Goal: Information Seeking & Learning: Find specific fact

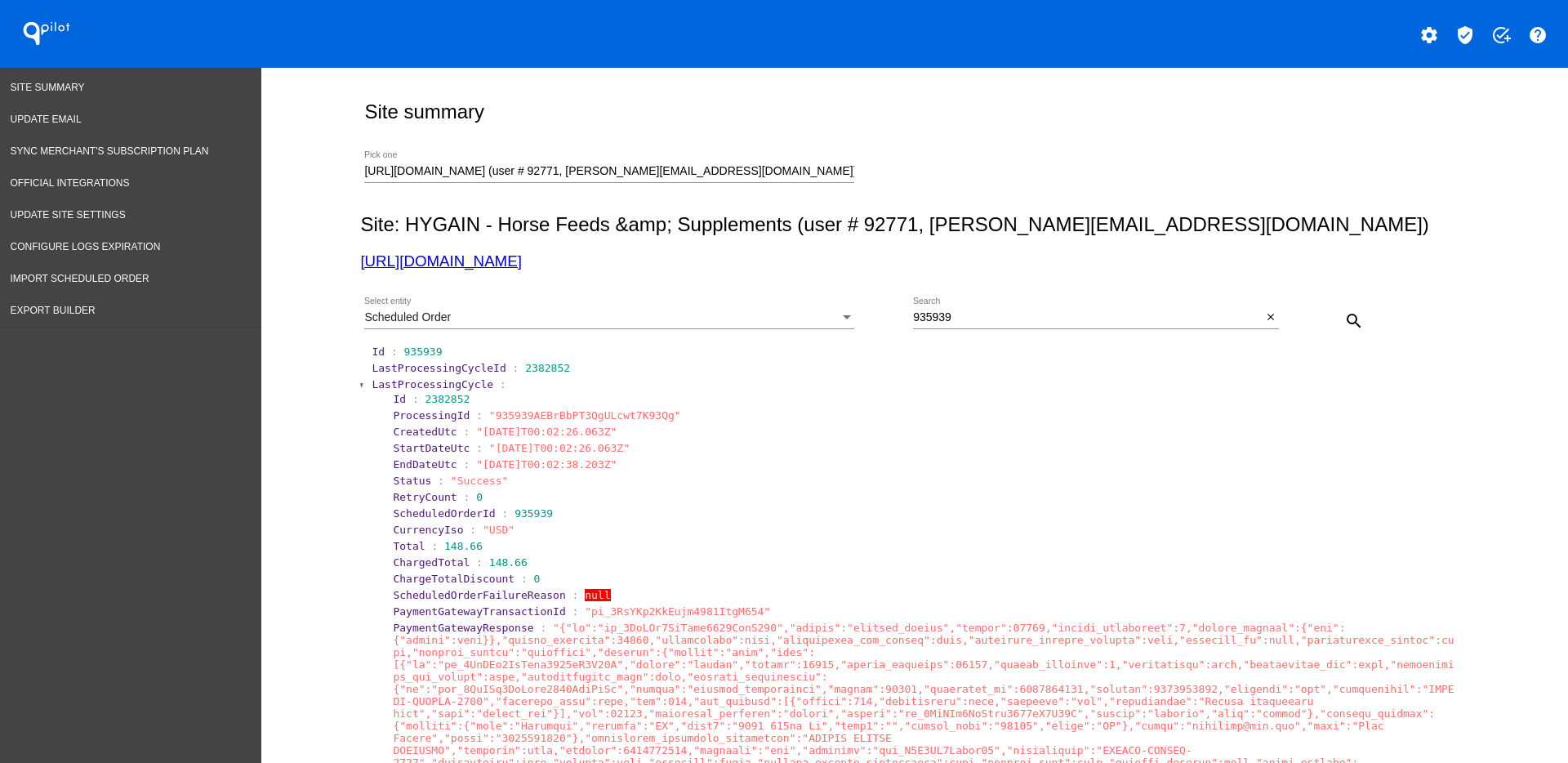
click at [398, 379] on span "LastProcessingCycle" at bounding box center [432, 384] width 122 height 13
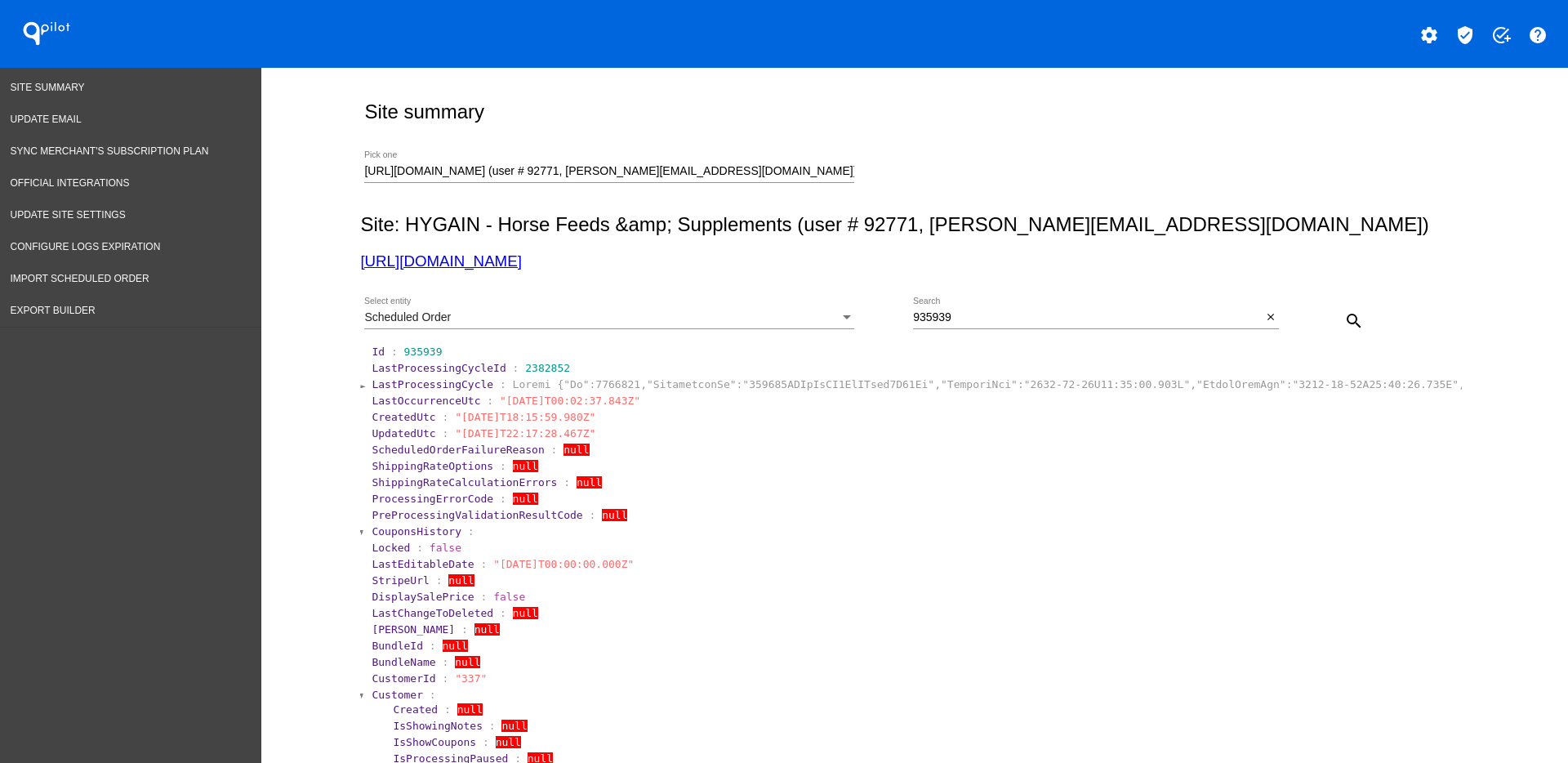
click at [391, 691] on span "Customer" at bounding box center [397, 695] width 52 height 13
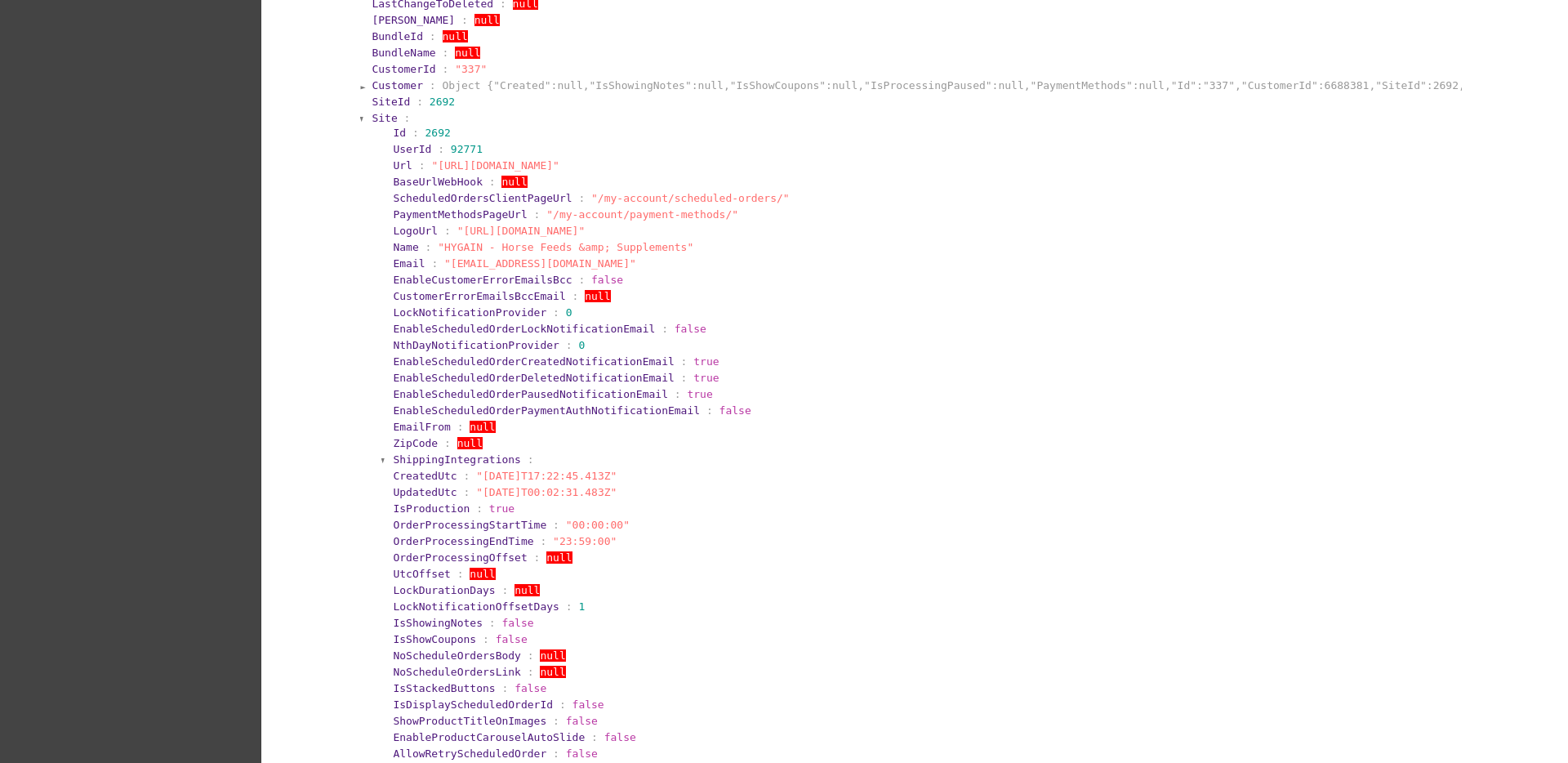
scroll to position [613, 0]
click at [379, 112] on span "Site" at bounding box center [384, 114] width 25 height 13
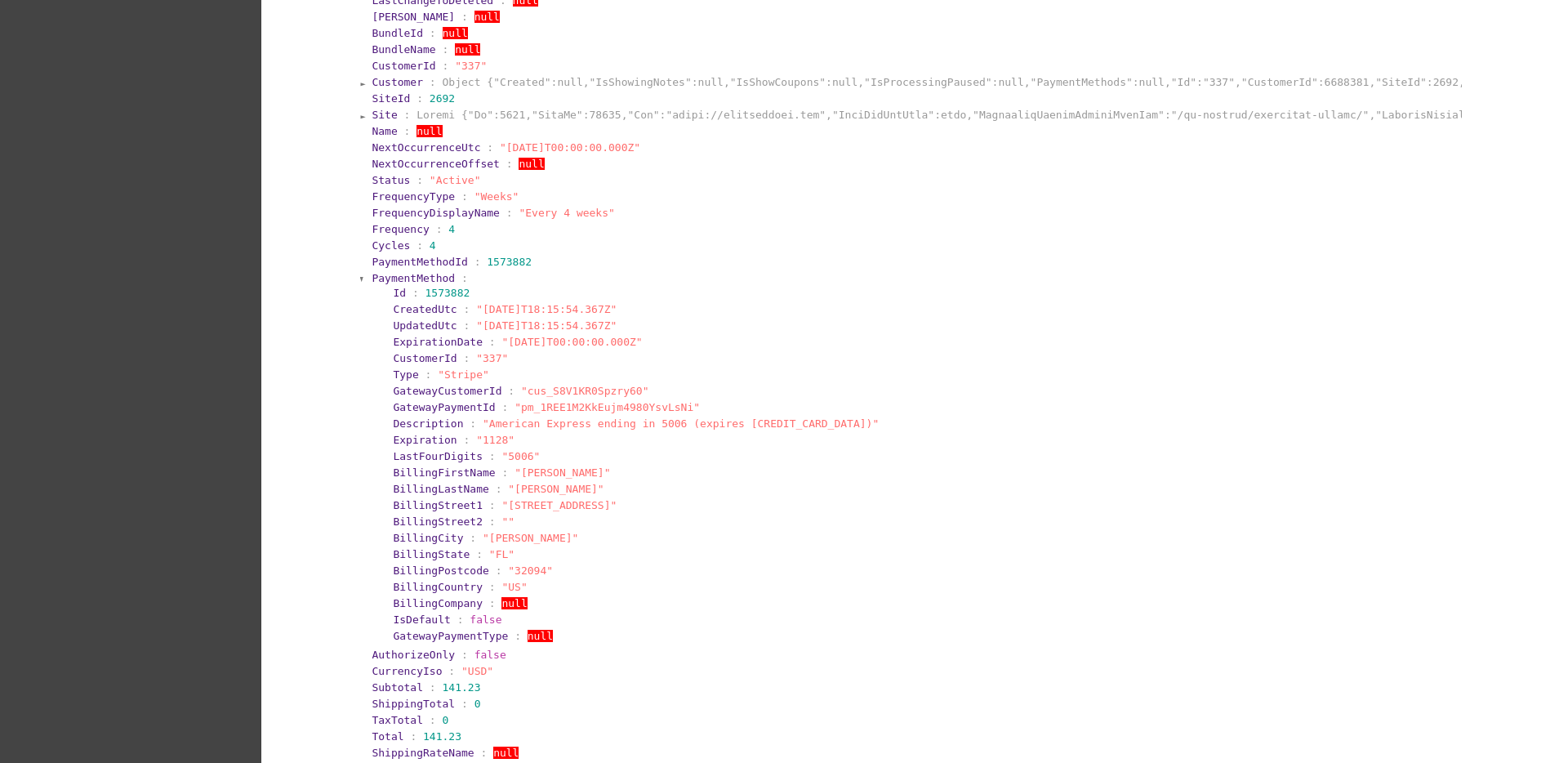
click at [387, 279] on span "PaymentMethod" at bounding box center [412, 278] width 83 height 13
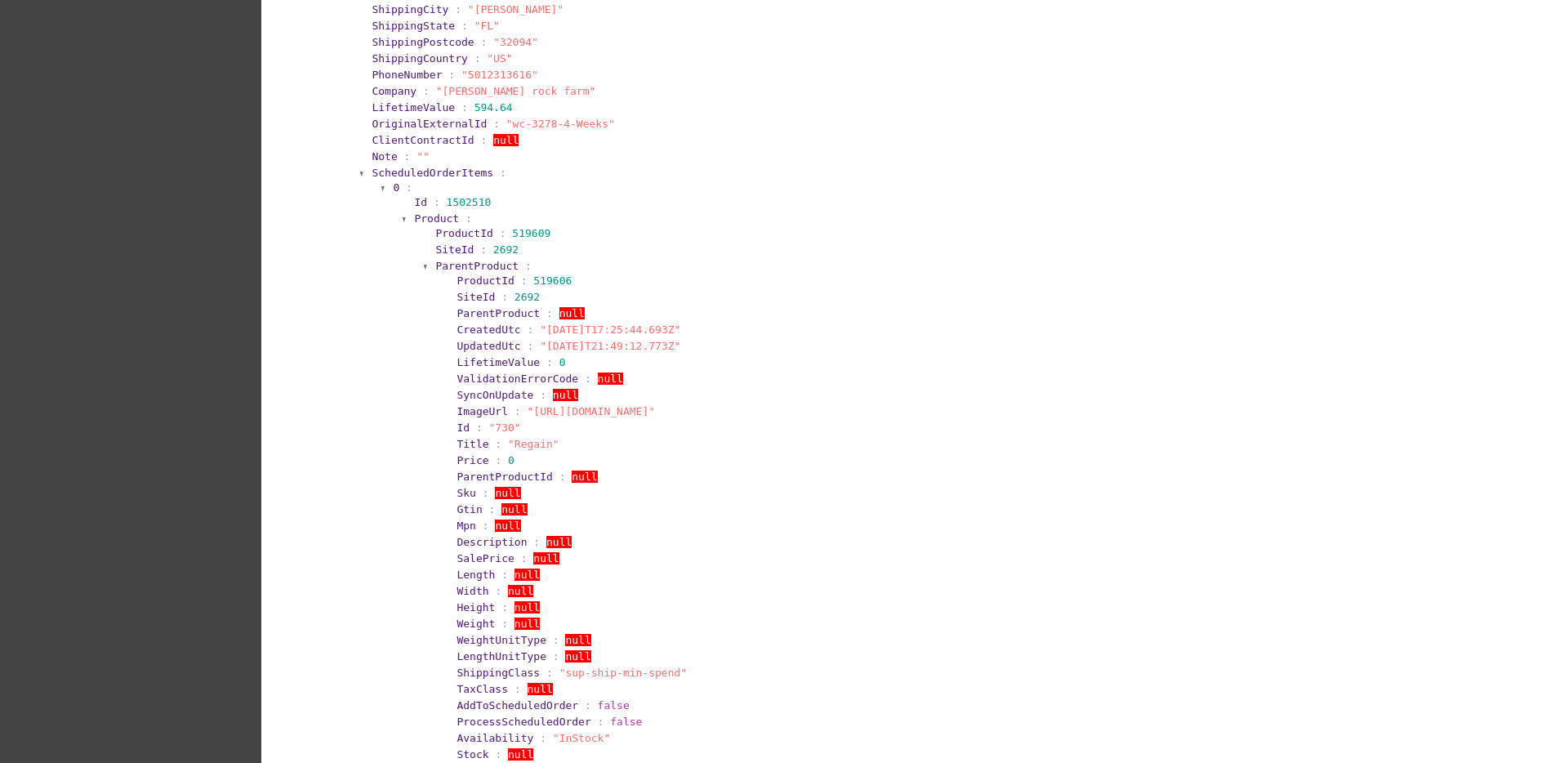
scroll to position [1123, 0]
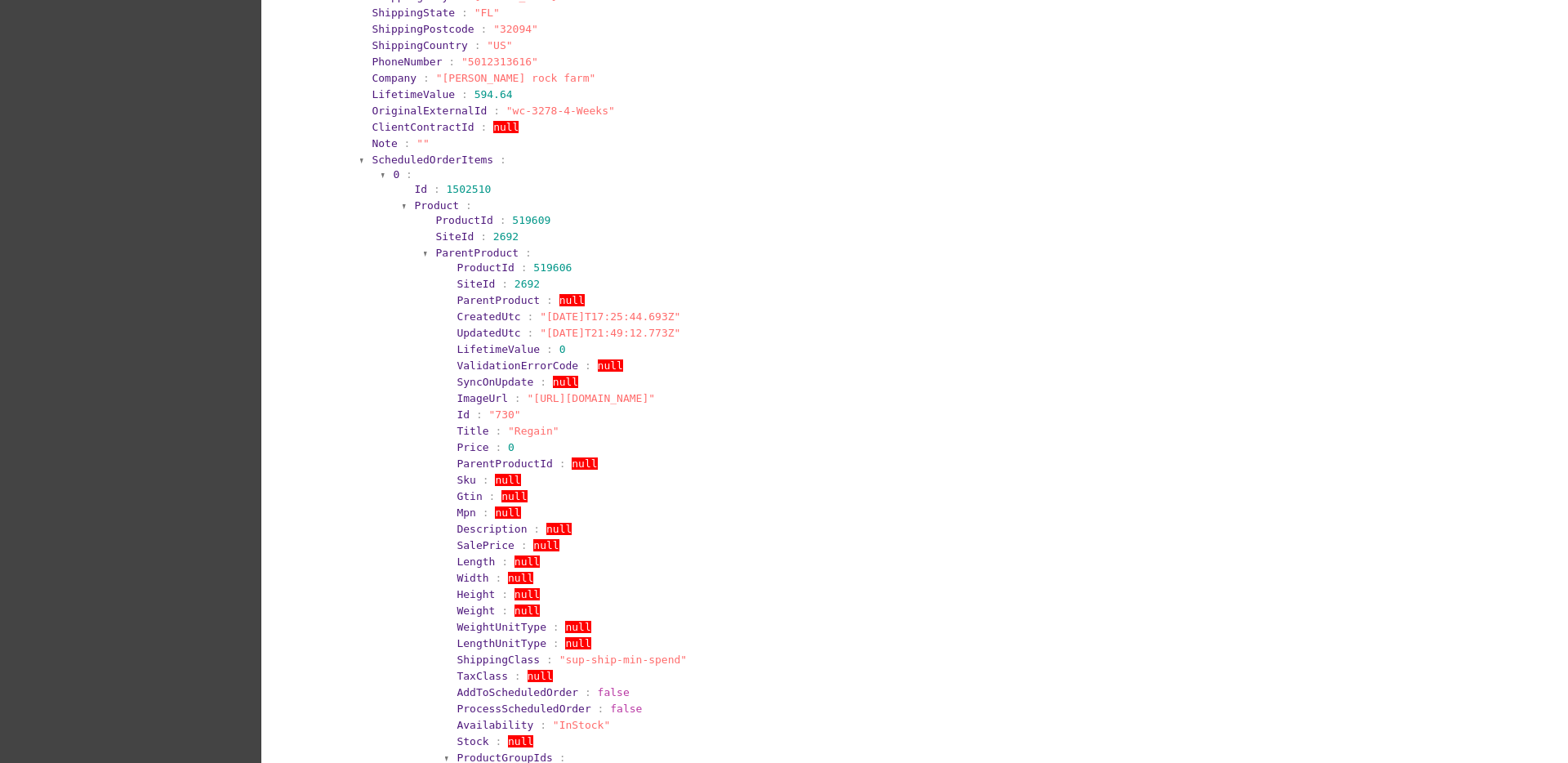
click at [440, 247] on span "ParentProduct" at bounding box center [476, 253] width 83 height 13
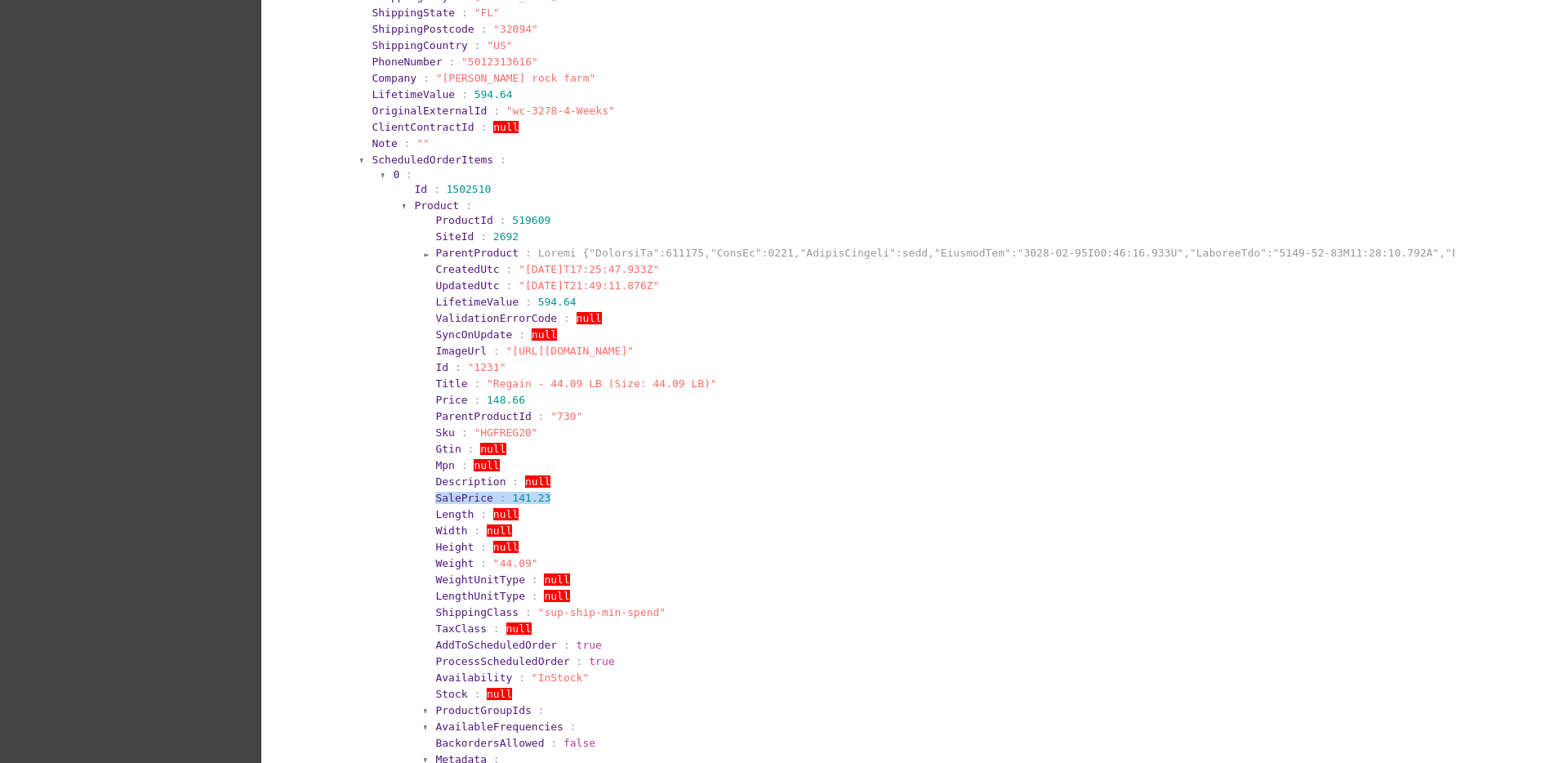
drag, startPoint x: 428, startPoint y: 504, endPoint x: 571, endPoint y: 502, distance: 143.0
click at [576, 506] on section "ProductId : 519609 SiteId : 2692 ParentProduct : CreatedUtc : "[DATE]T17:25:47.…" at bounding box center [939, 547] width 1031 height 671
click at [571, 502] on section "SalePrice : 141.23" at bounding box center [943, 498] width 1017 height 13
click at [399, 162] on span "ScheduledOrderItems" at bounding box center [432, 159] width 122 height 13
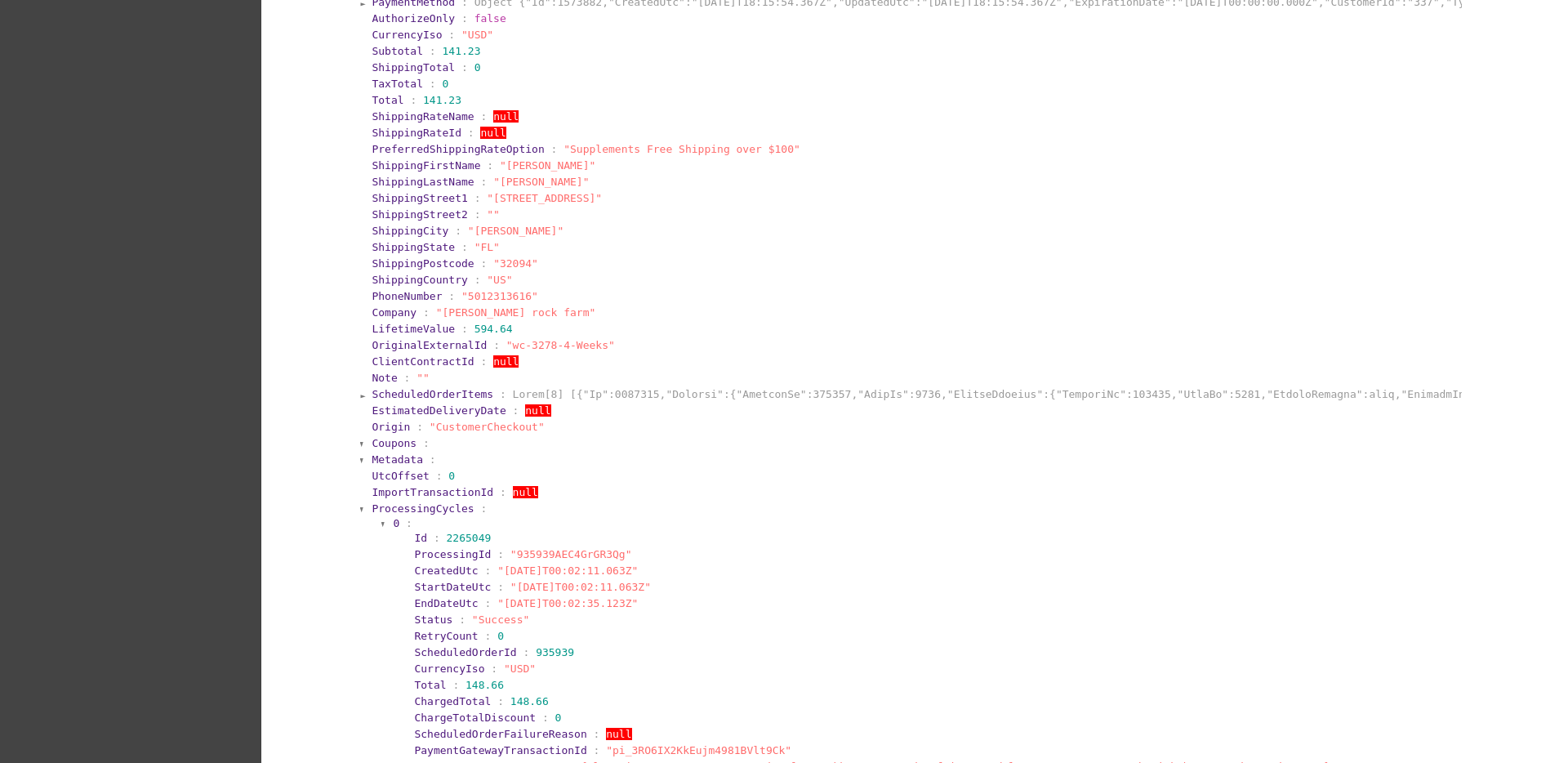
scroll to position [919, 0]
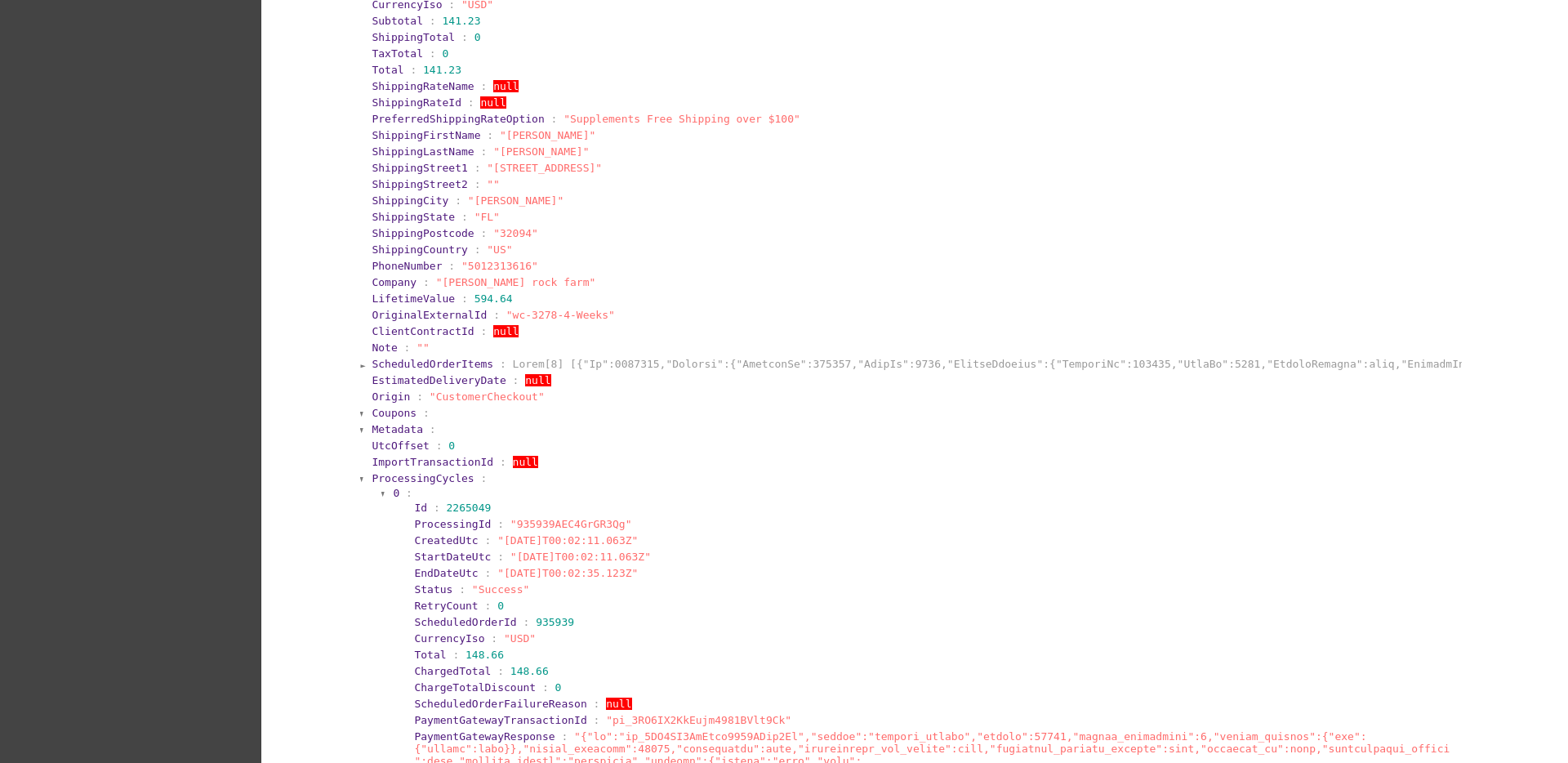
click at [434, 481] on span "ProcessingCycles" at bounding box center [422, 478] width 102 height 13
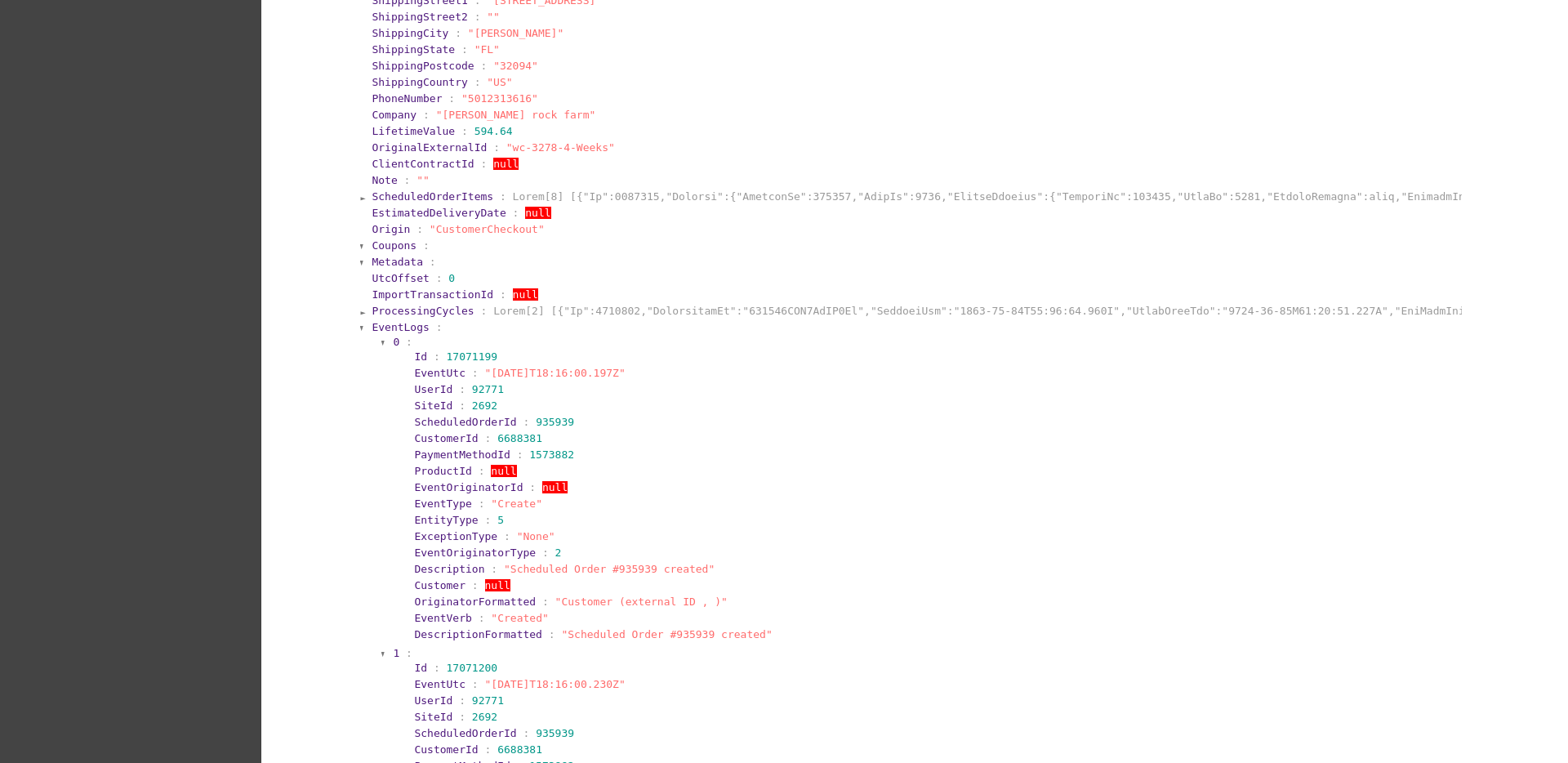
scroll to position [1225, 0]
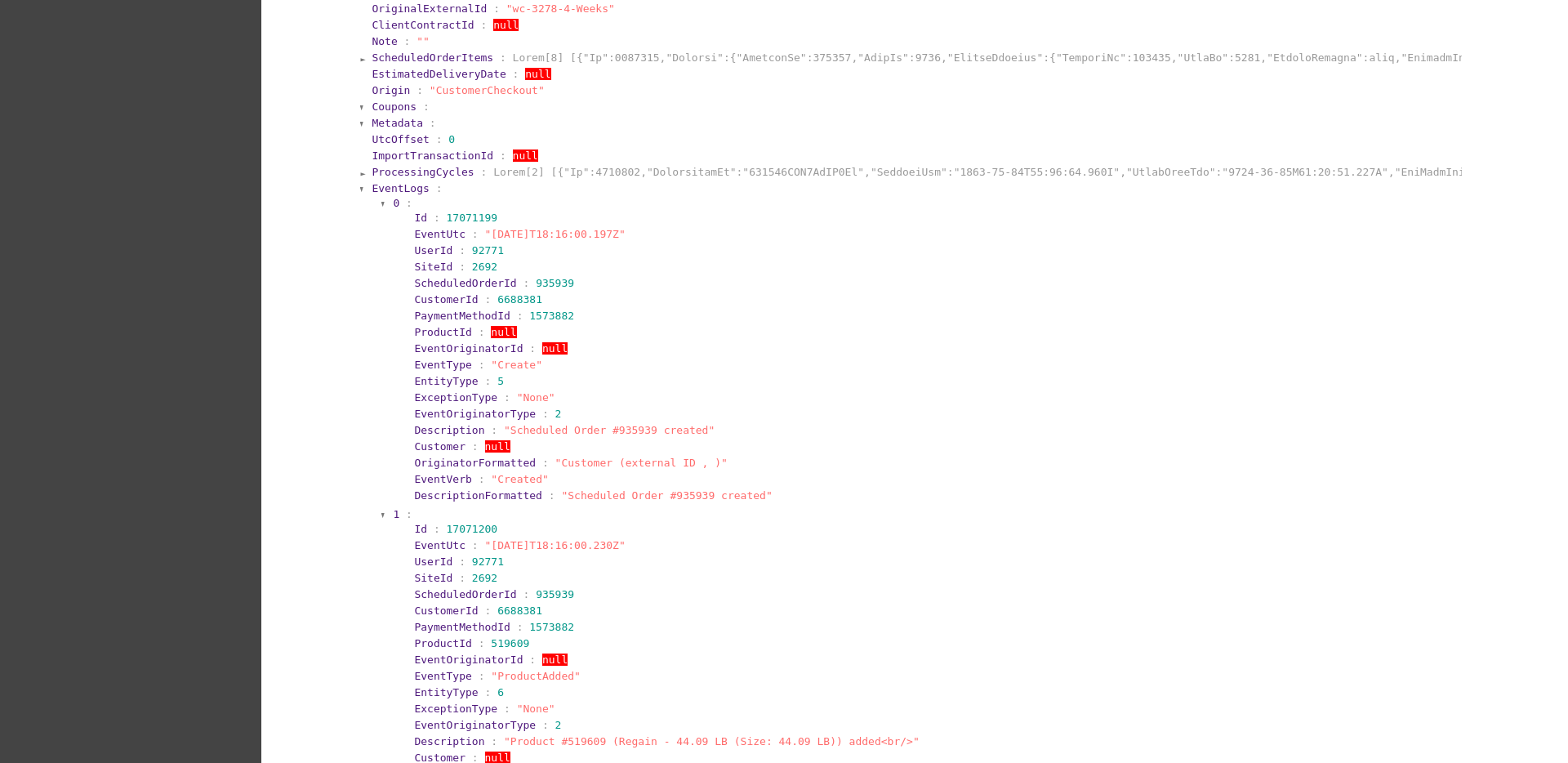
click at [380, 183] on span "EventLogs" at bounding box center [400, 188] width 58 height 13
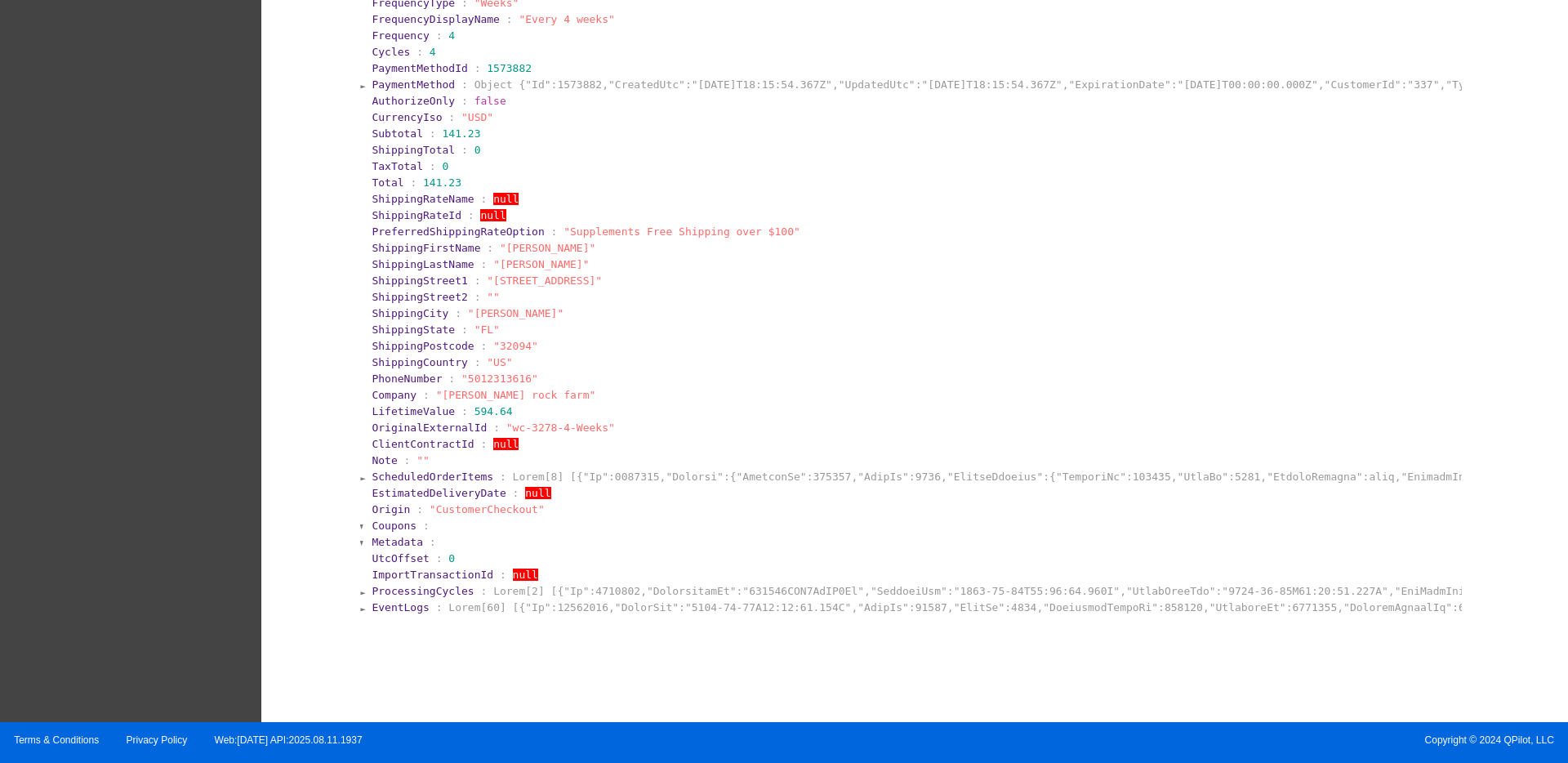
scroll to position [806, 0]
click at [459, 473] on span "ScheduledOrderItems" at bounding box center [432, 476] width 122 height 13
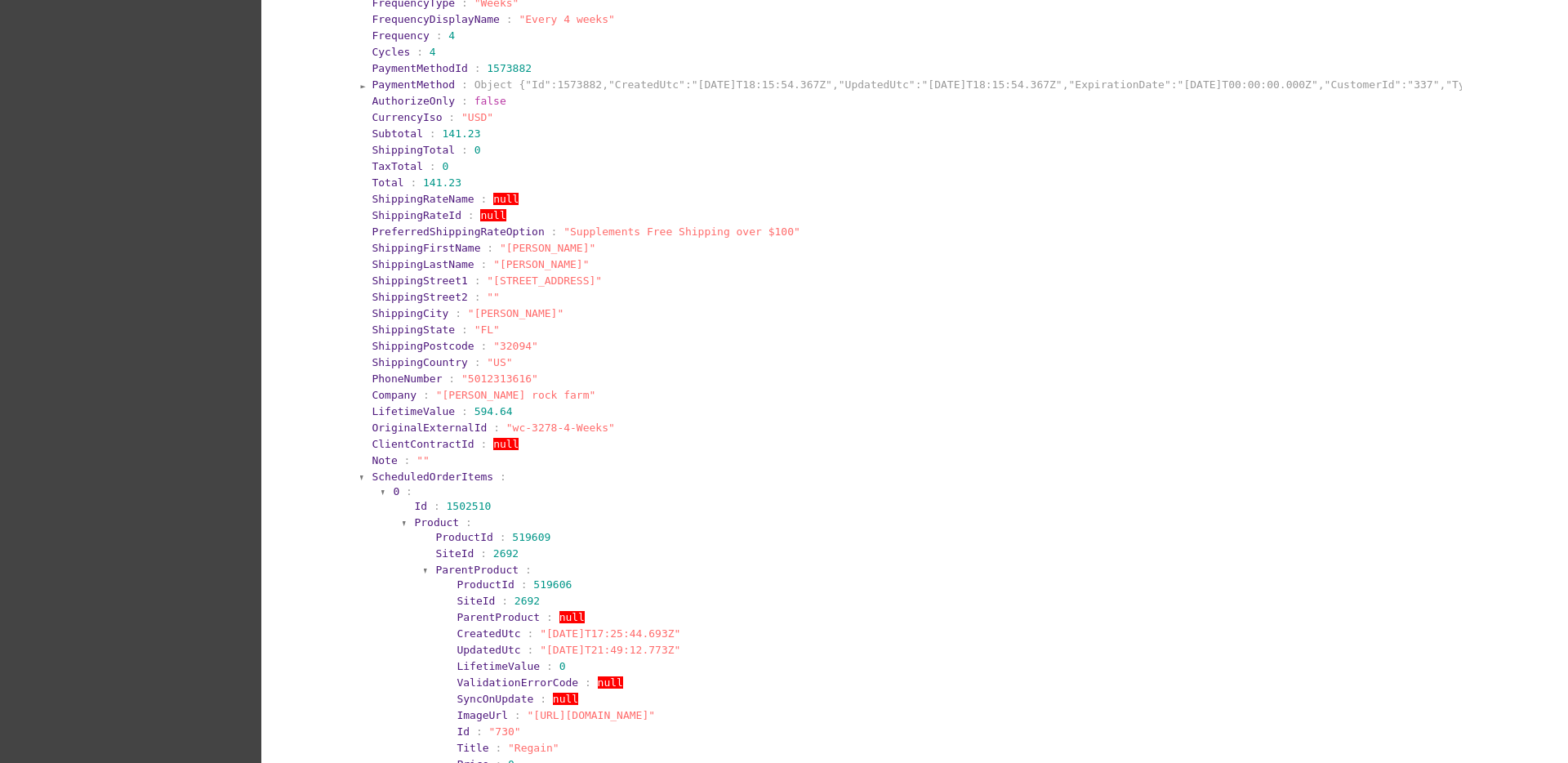
scroll to position [1225, 0]
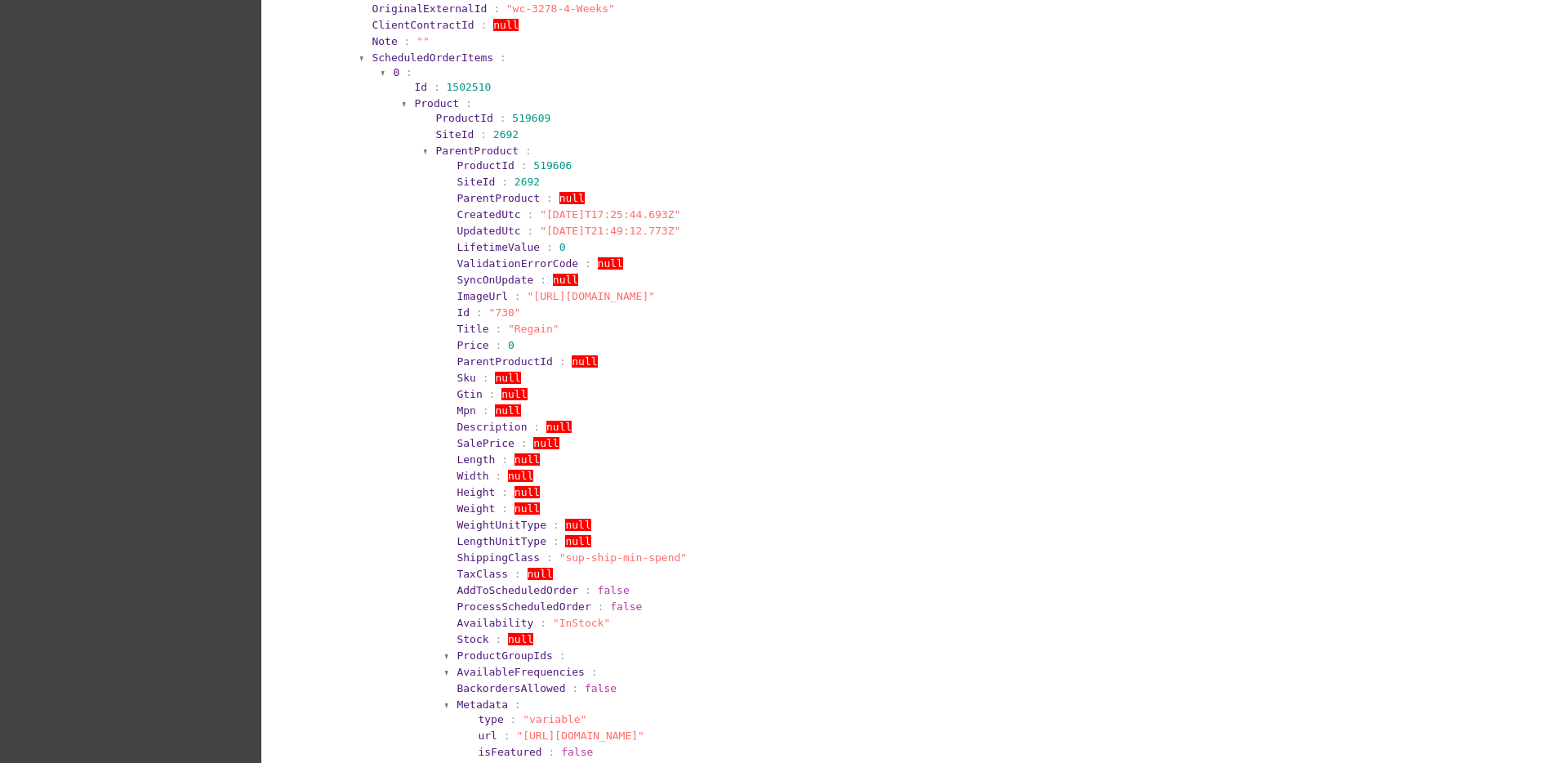
click at [480, 148] on span "ParentProduct" at bounding box center [476, 150] width 83 height 13
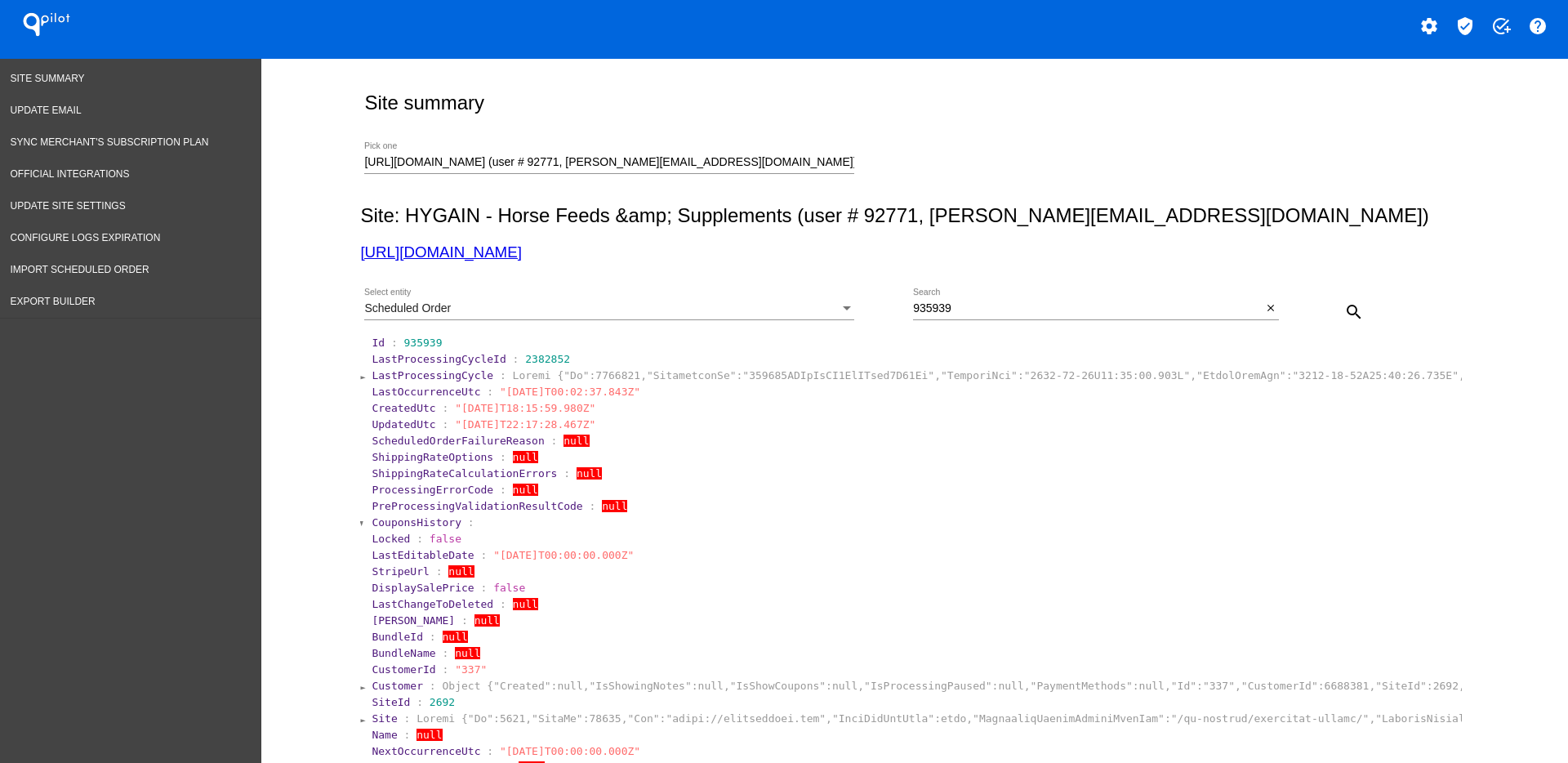
scroll to position [0, 0]
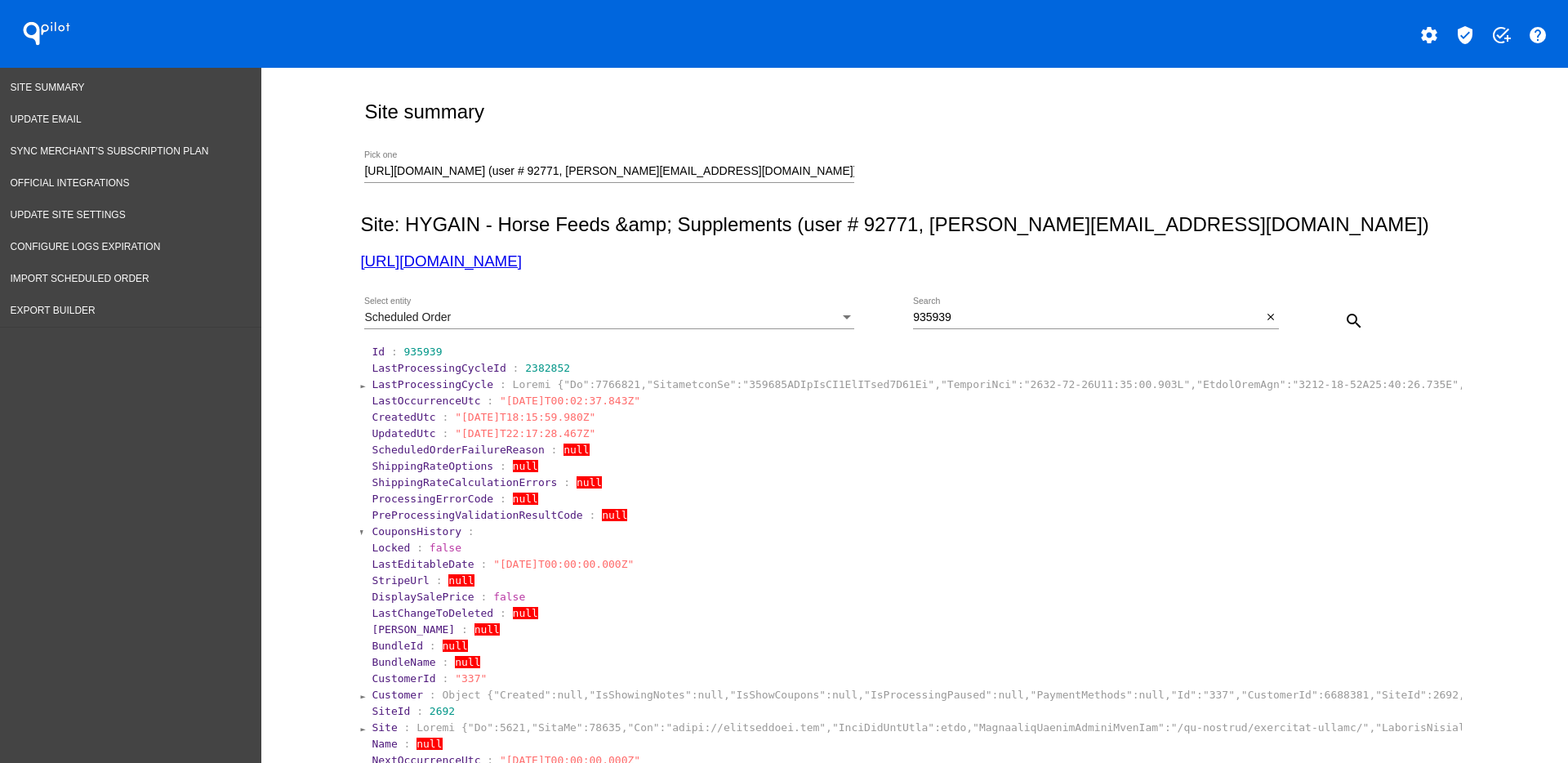
drag, startPoint x: 1043, startPoint y: 324, endPoint x: 854, endPoint y: 298, distance: 190.8
click at [854, 298] on div "Scheduled Order Select entity 935939 Search close search" at bounding box center [911, 314] width 1102 height 58
copy div
drag, startPoint x: 919, startPoint y: 354, endPoint x: 947, endPoint y: 329, distance: 37.5
click at [914, 353] on section "Id : 935939" at bounding box center [915, 351] width 1087 height 13
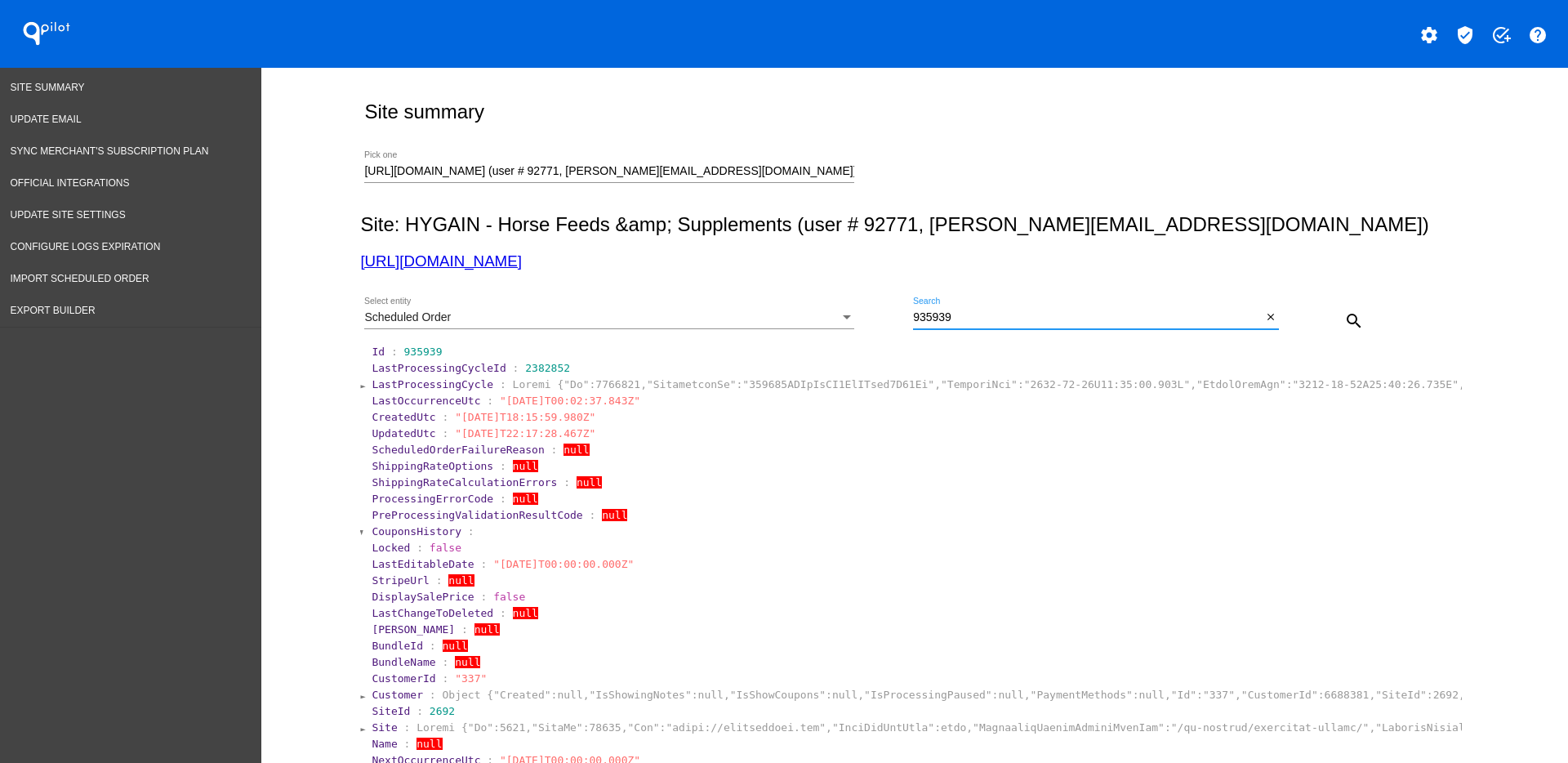
drag, startPoint x: 962, startPoint y: 317, endPoint x: 894, endPoint y: 316, distance: 68.0
click at [894, 316] on div "Scheduled Order Select entity 935939 Search close search" at bounding box center [911, 314] width 1102 height 58
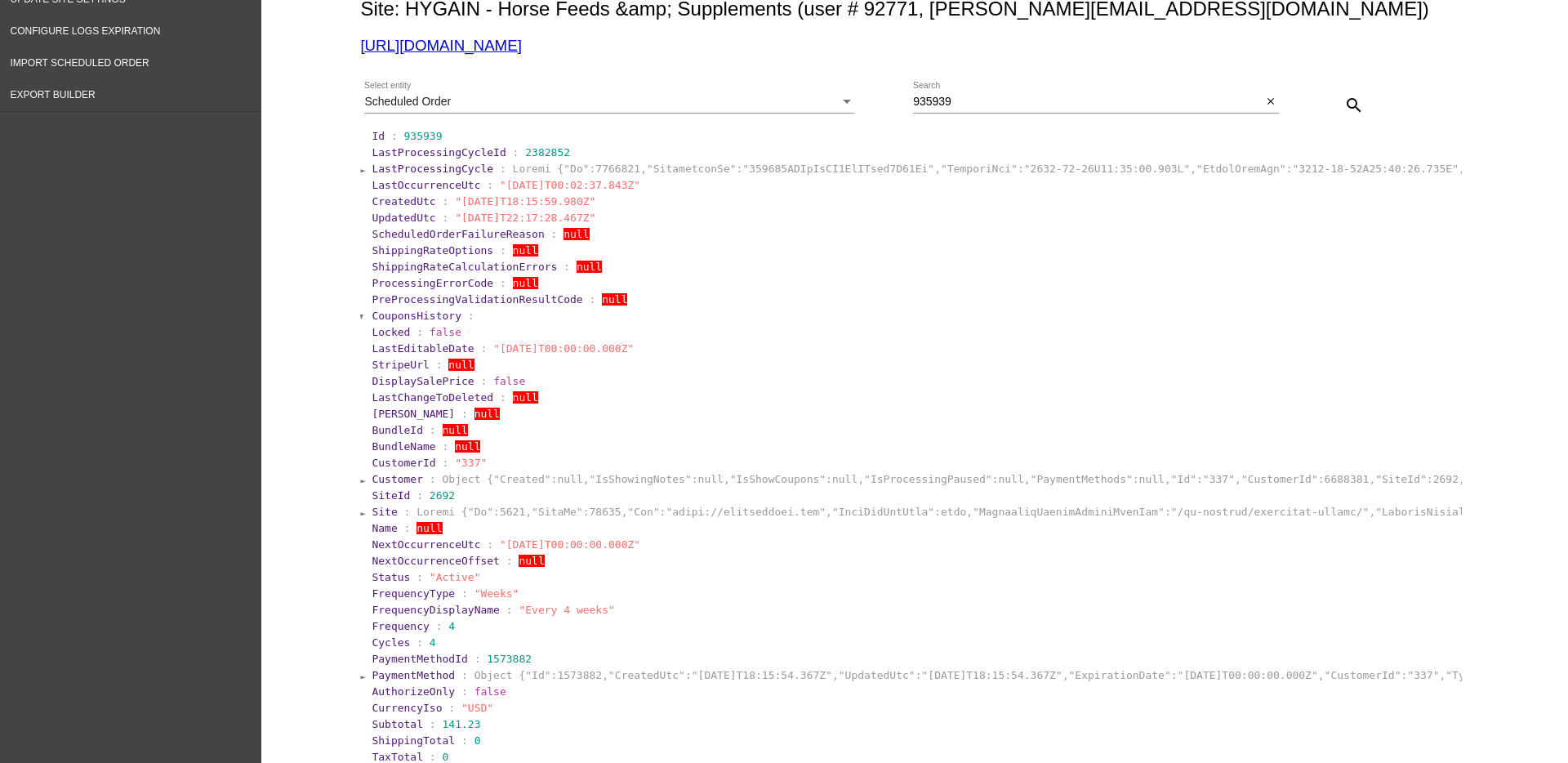
scroll to position [204, 0]
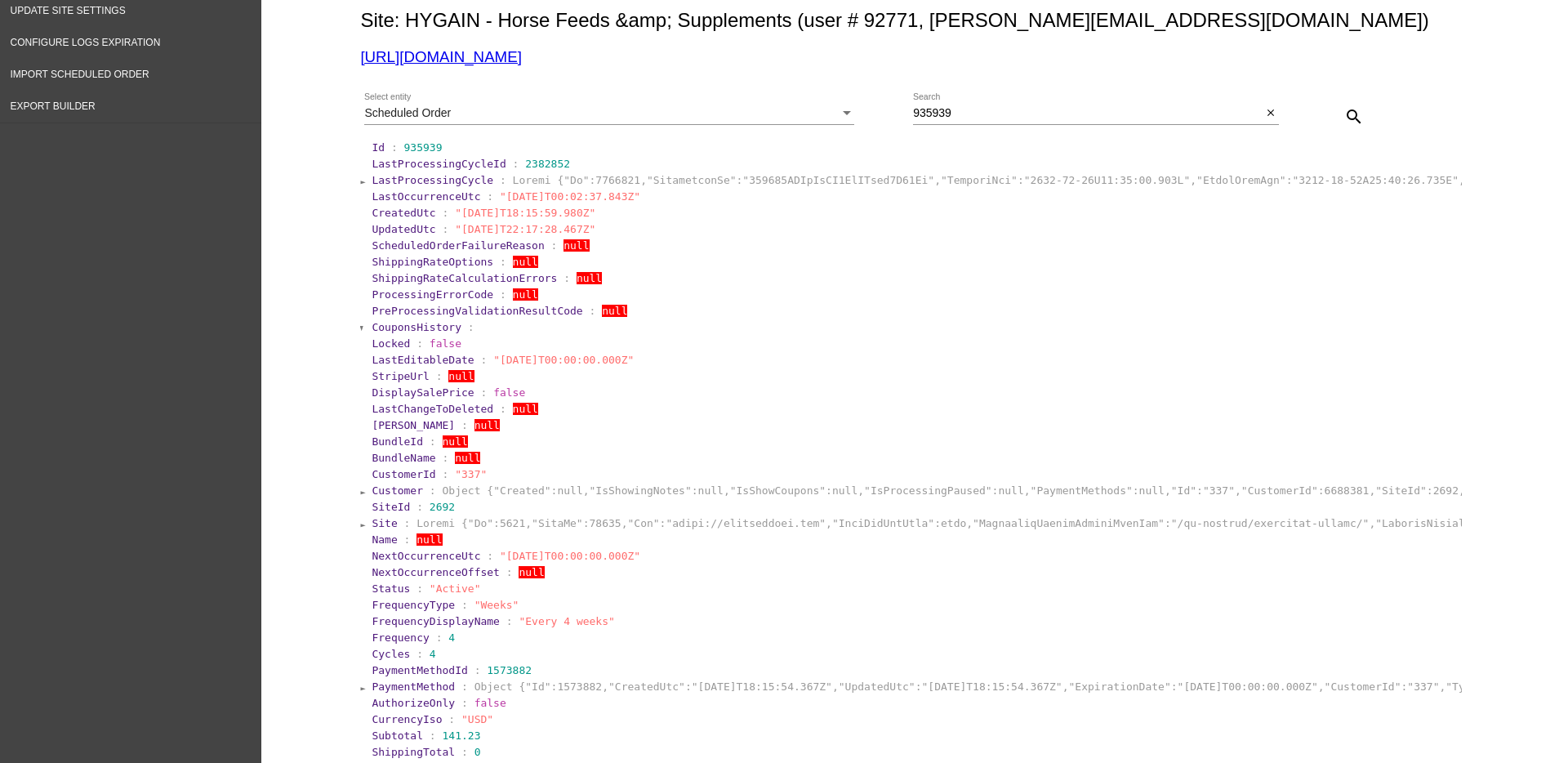
click at [430, 182] on span "LastProcessingCycle" at bounding box center [432, 180] width 122 height 13
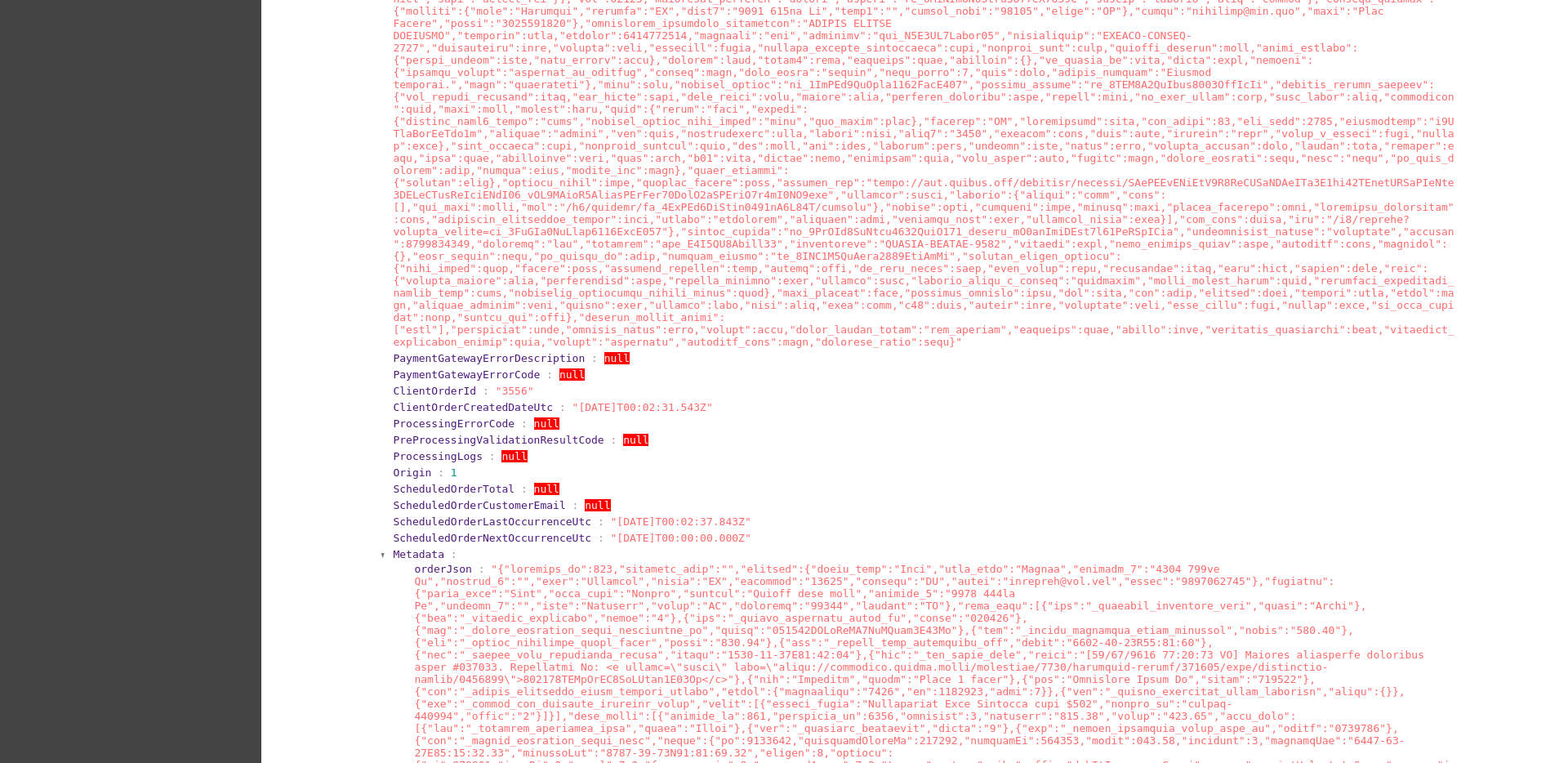
scroll to position [306, 0]
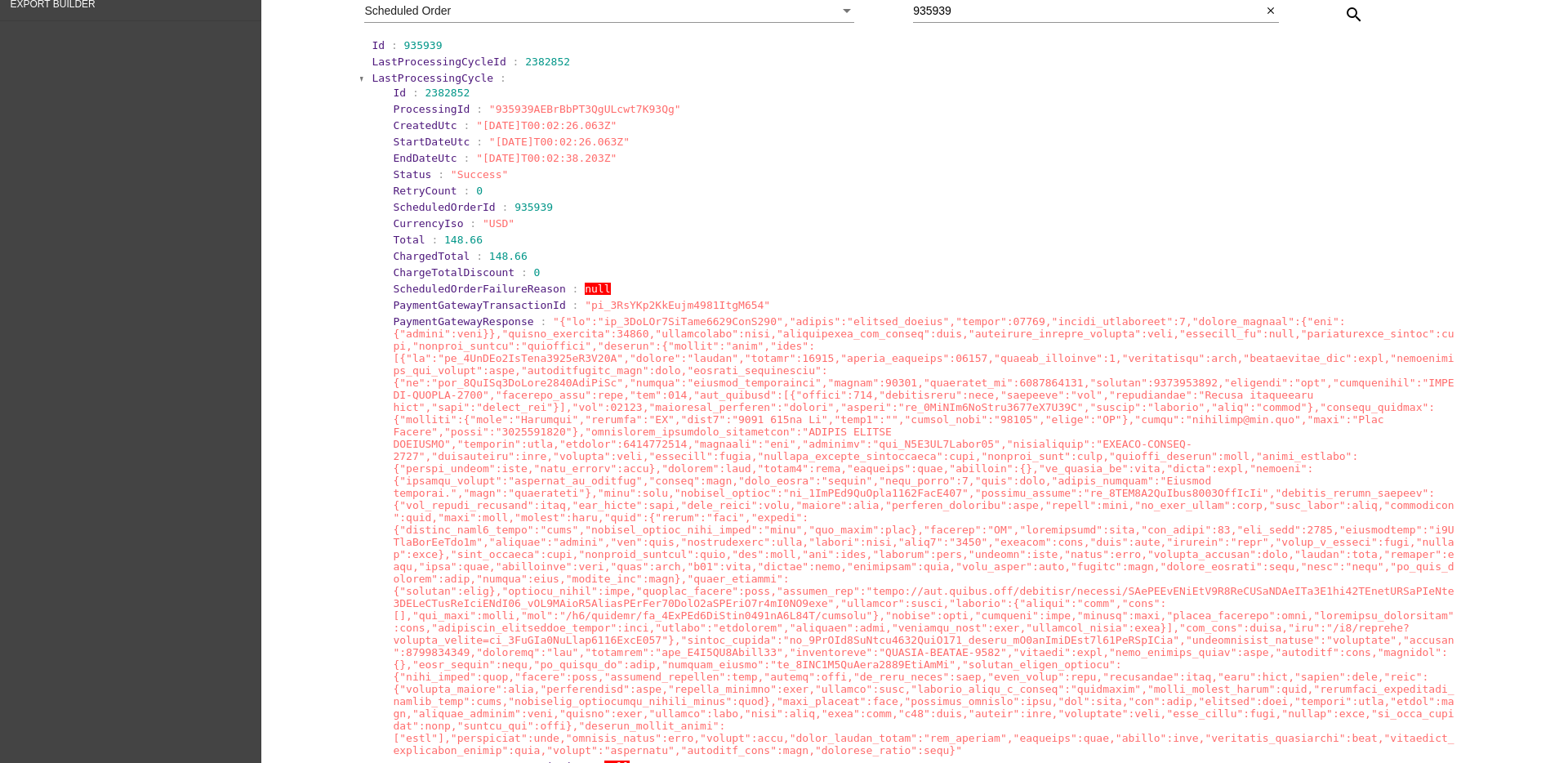
click at [380, 74] on span "LastProcessingCycle" at bounding box center [432, 78] width 122 height 13
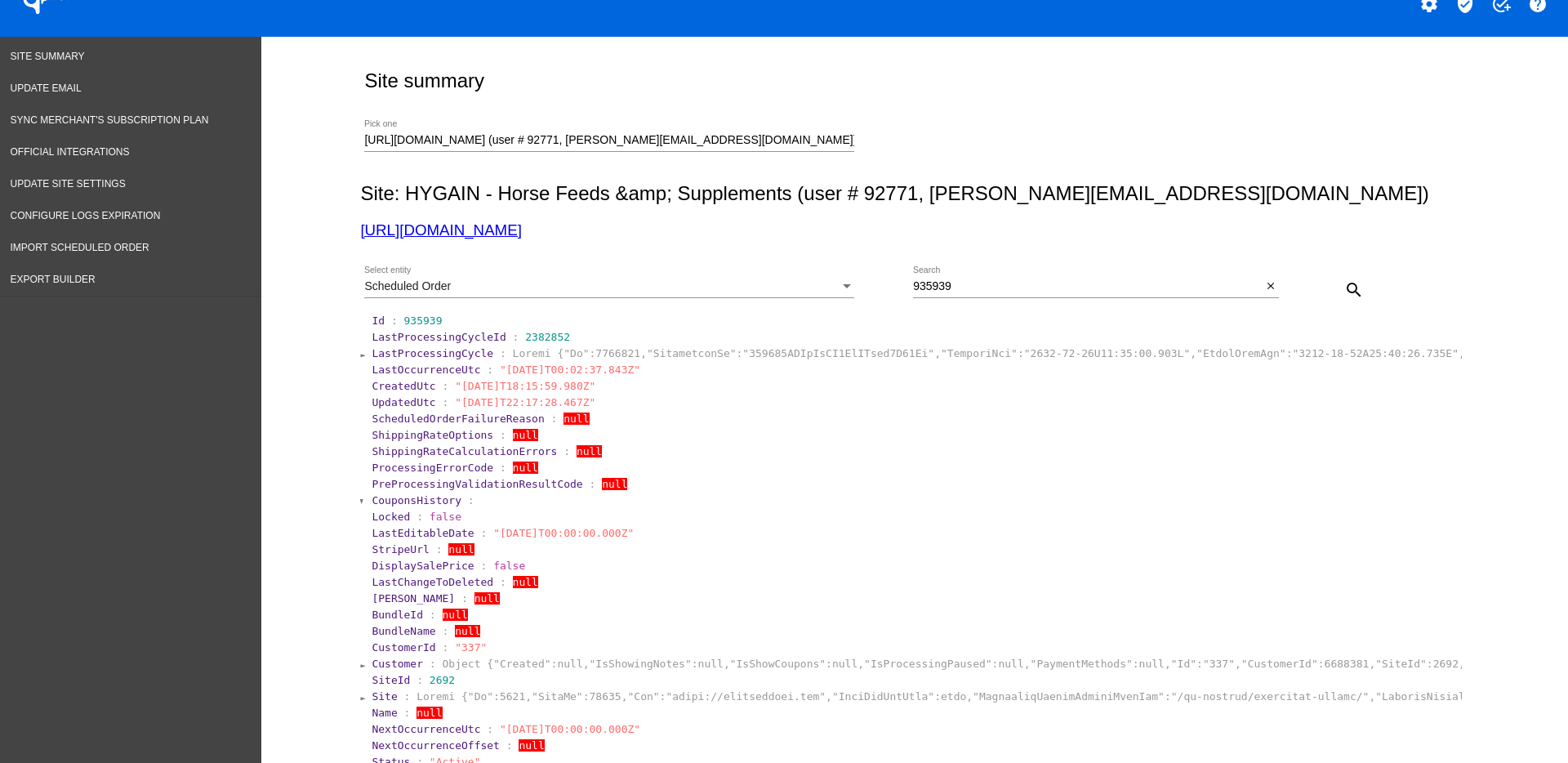
scroll to position [0, 0]
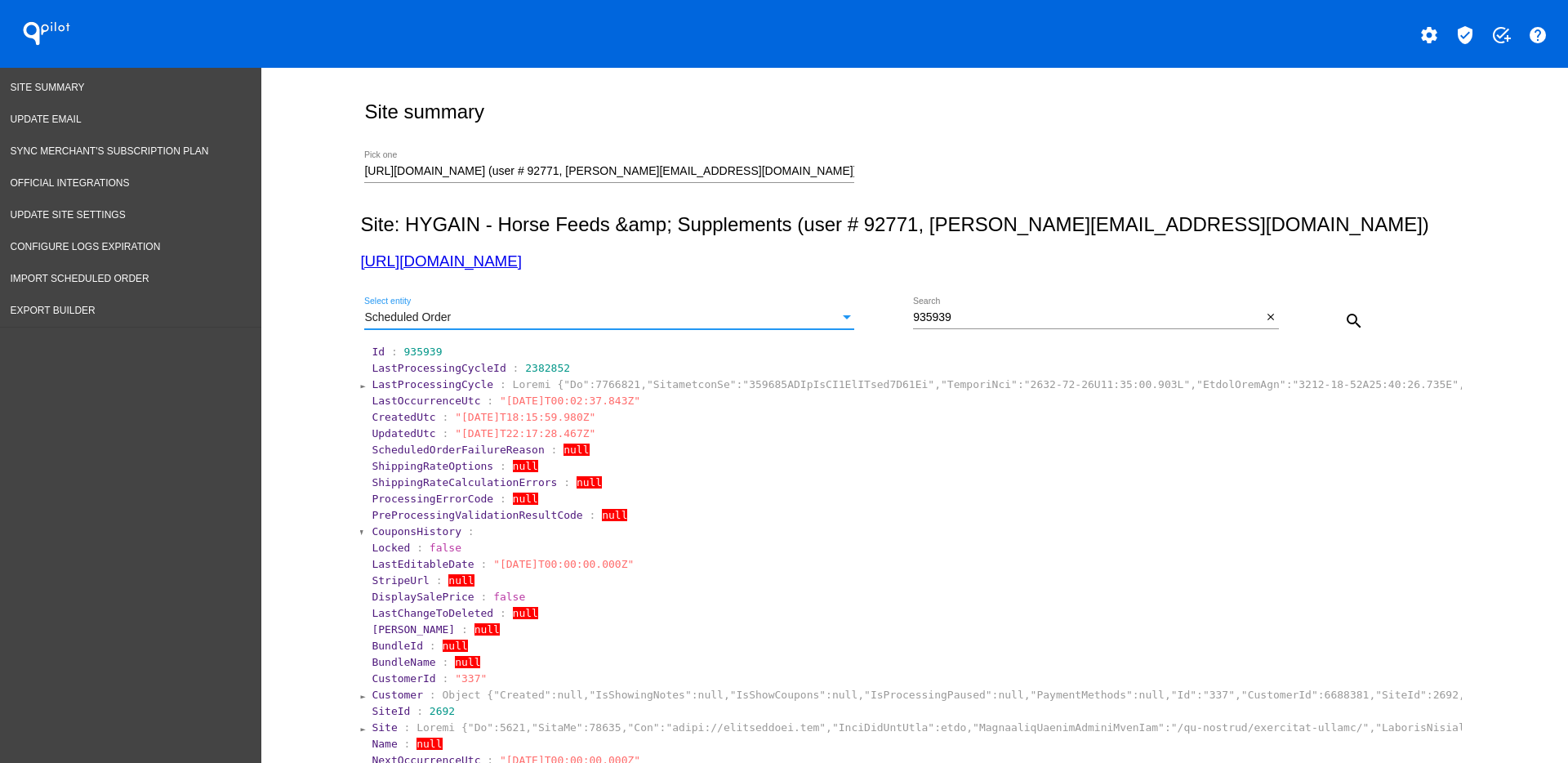
click at [753, 311] on div "Scheduled Order" at bounding box center [601, 317] width 475 height 13
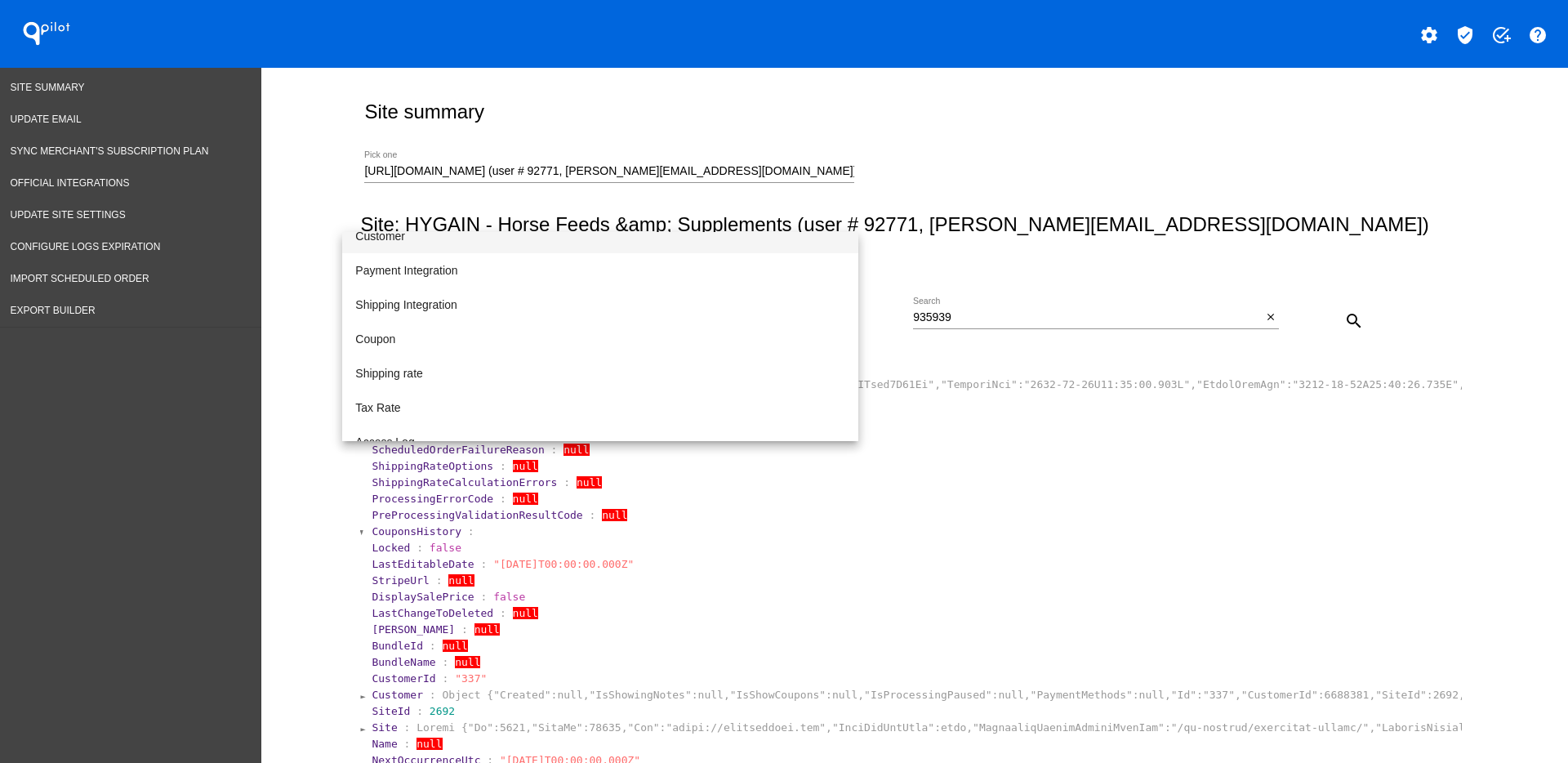
scroll to position [168, 0]
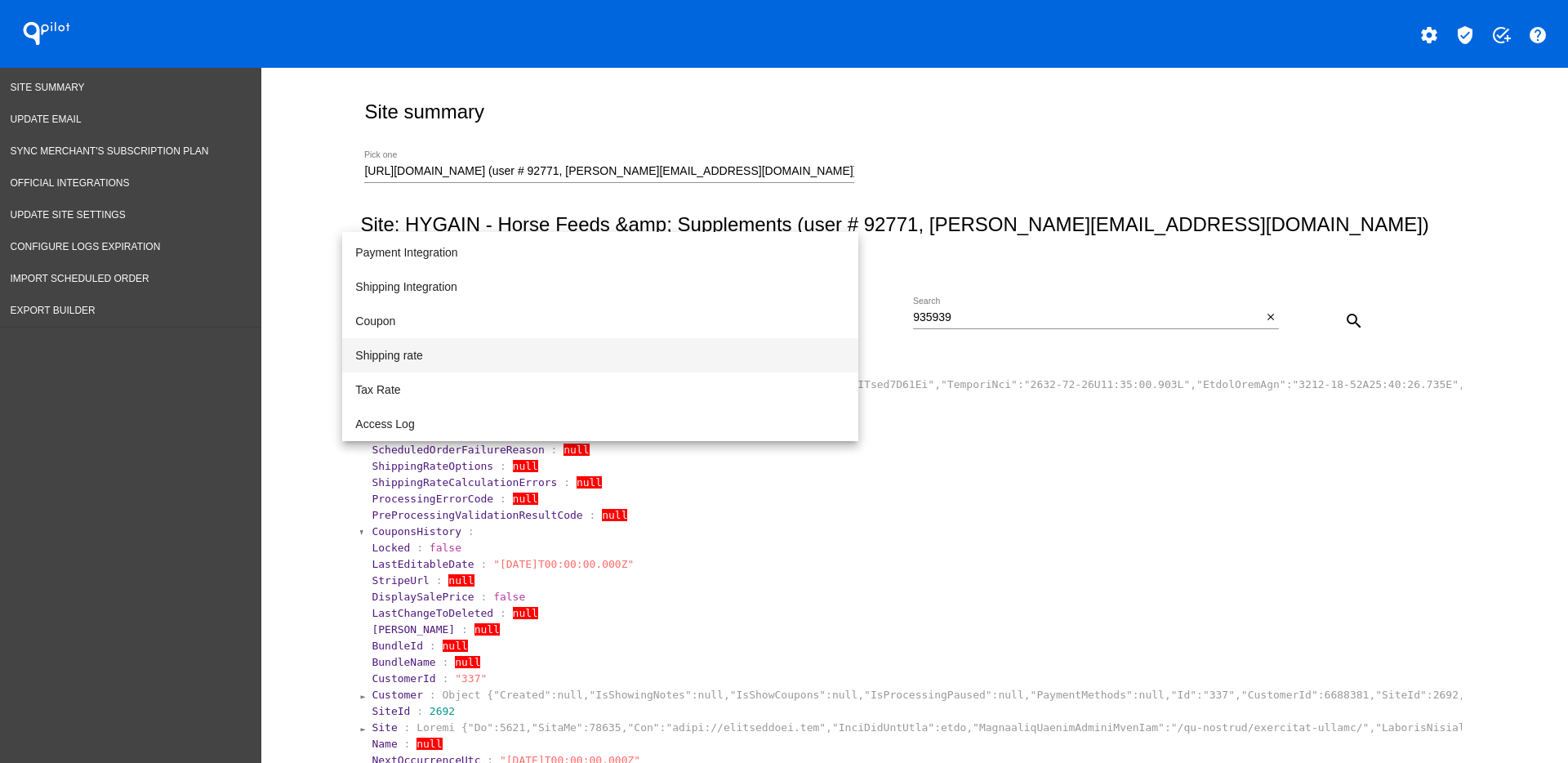
click at [680, 359] on span "Shipping rate" at bounding box center [600, 355] width 490 height 34
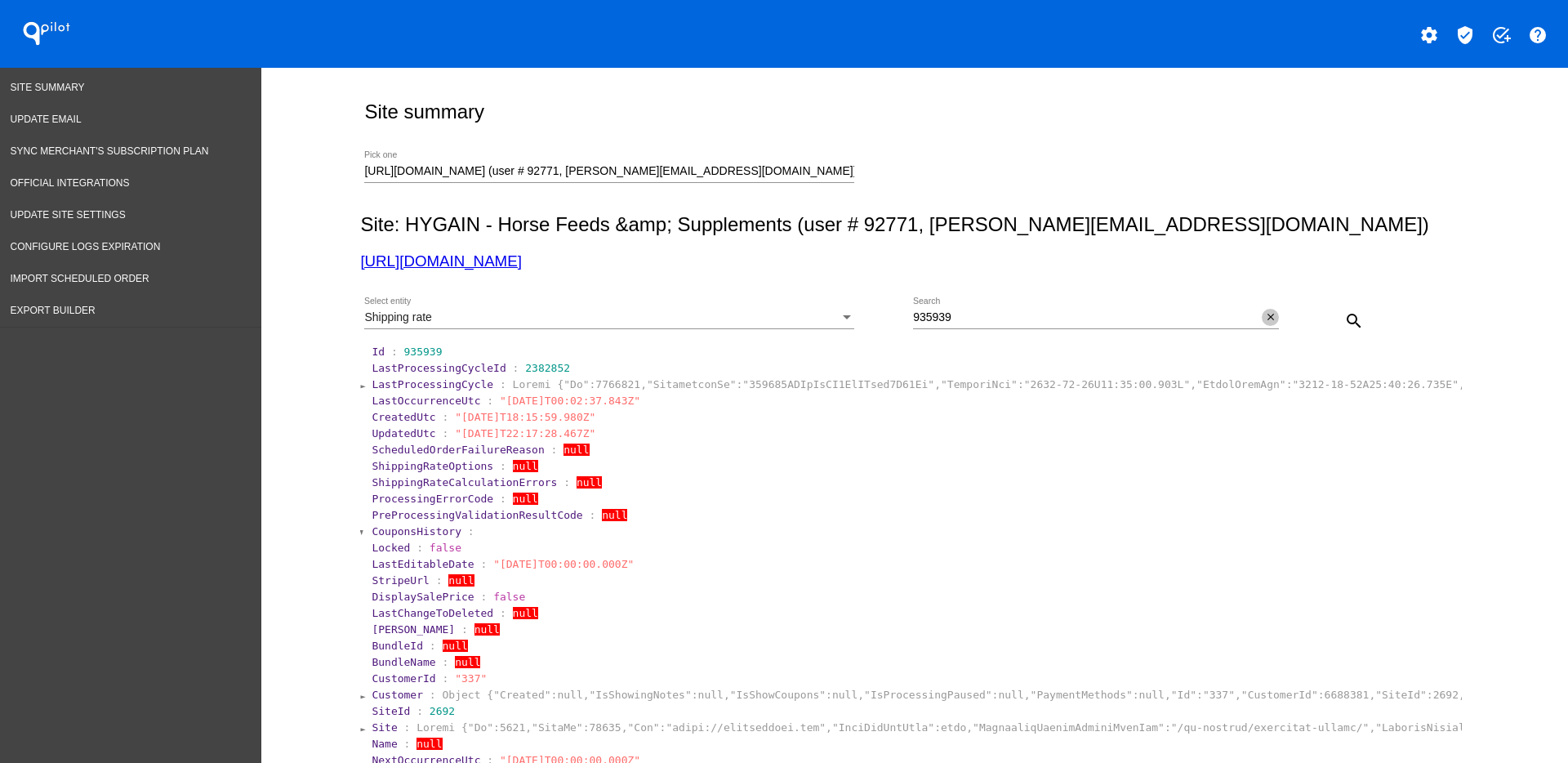
click at [1265, 321] on mat-icon "close" at bounding box center [1271, 317] width 12 height 13
click at [1347, 314] on mat-icon "search" at bounding box center [1353, 321] width 20 height 20
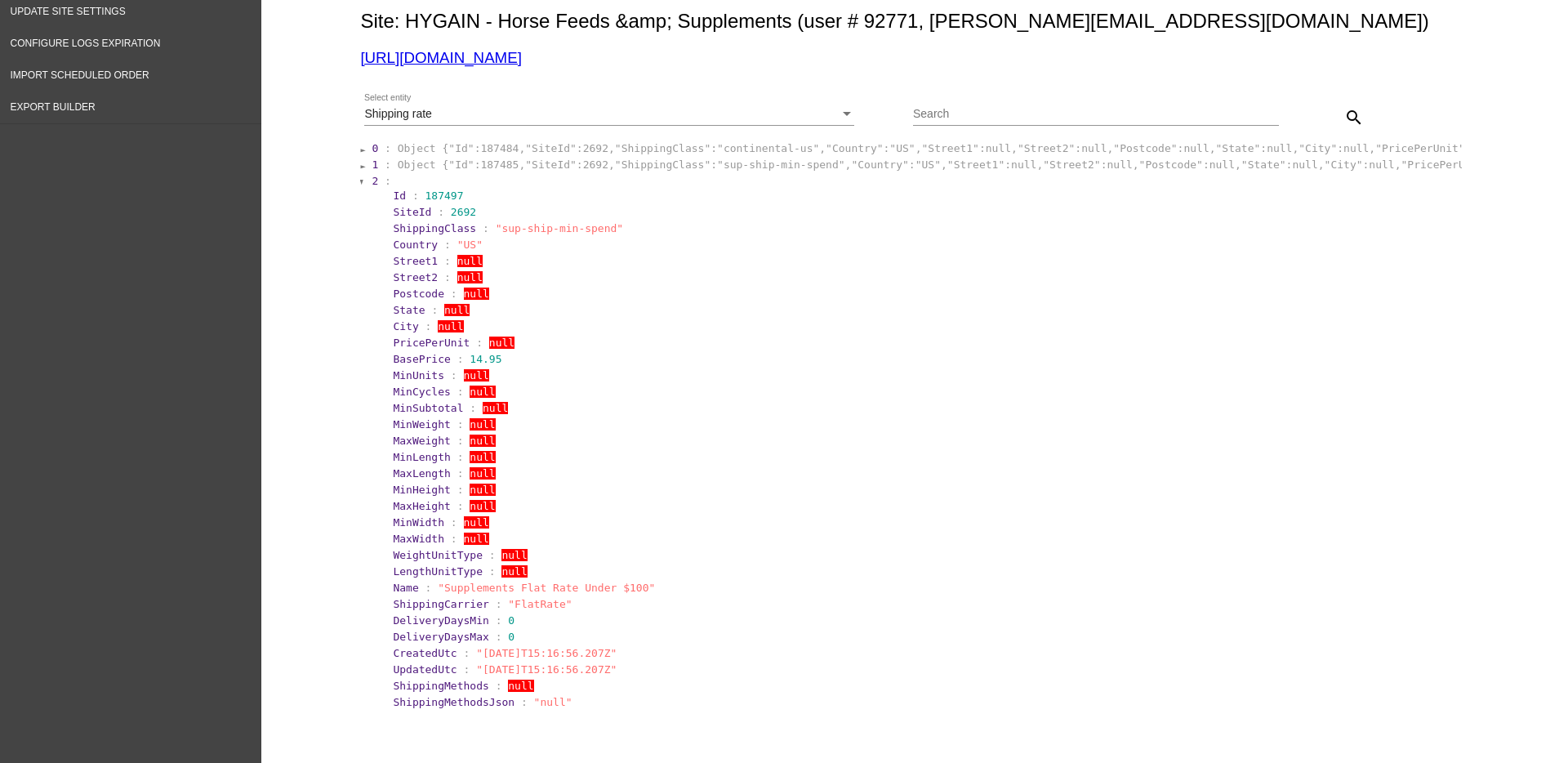
scroll to position [204, 0]
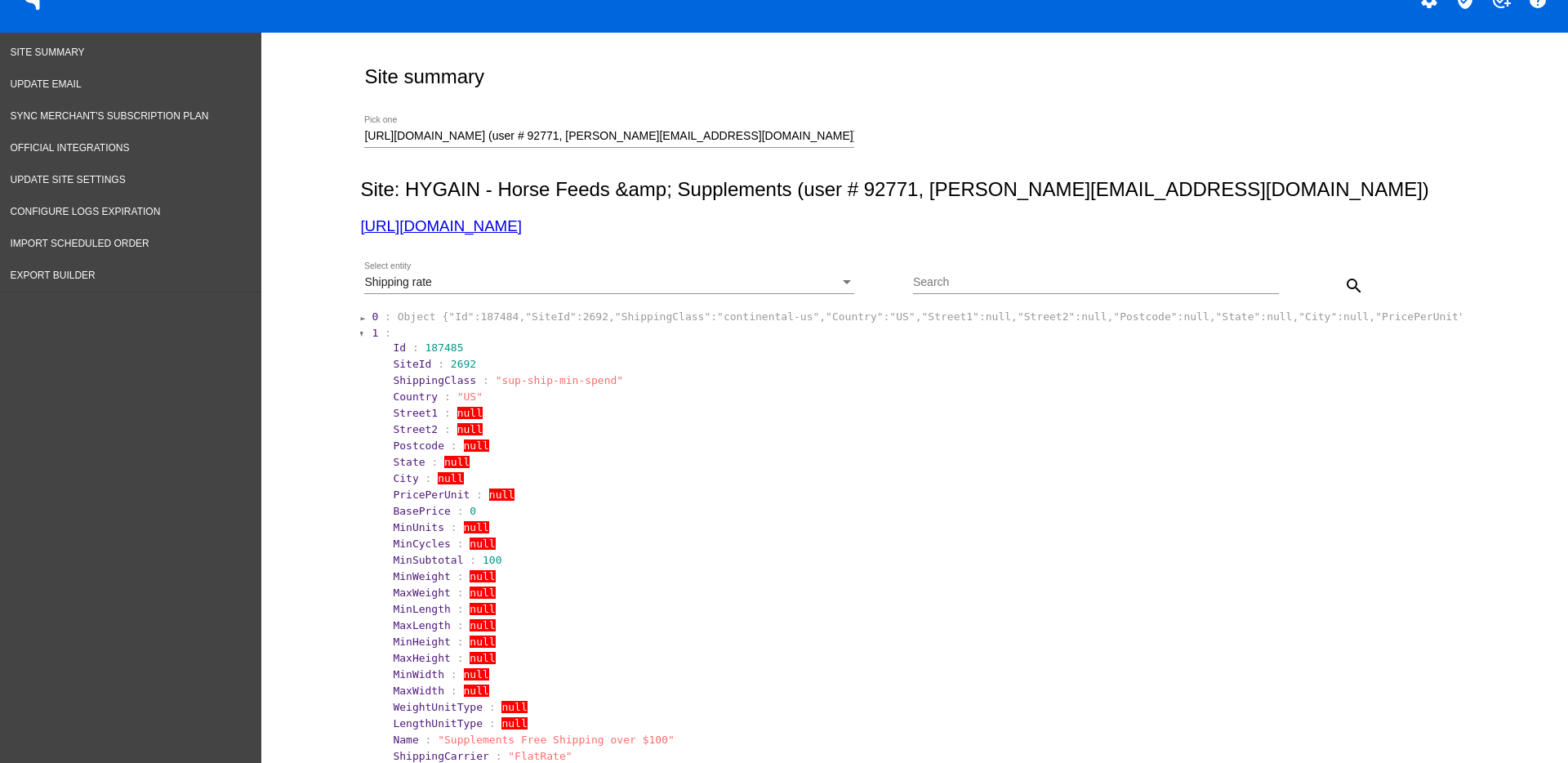
scroll to position [0, 0]
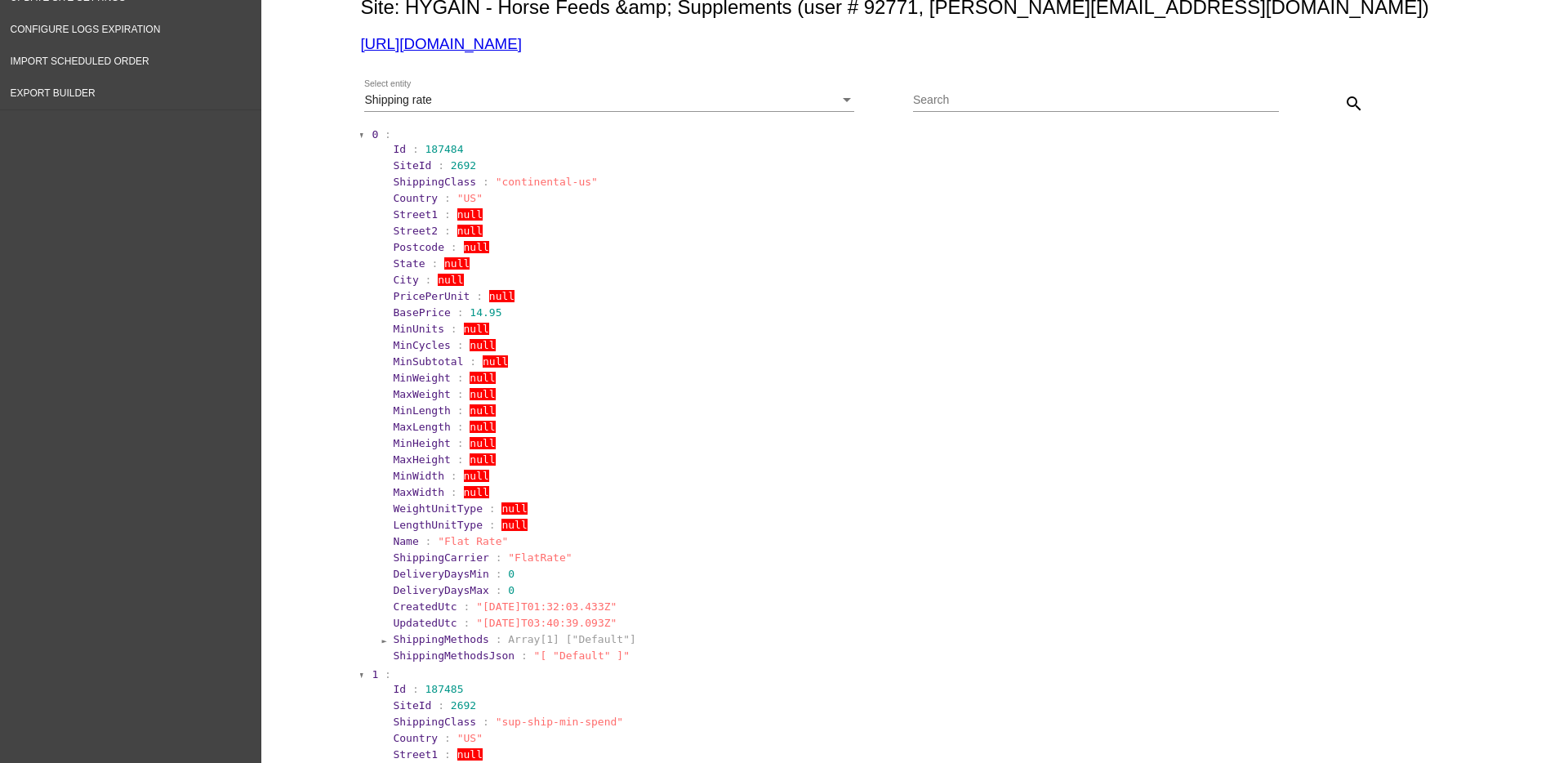
scroll to position [204, 0]
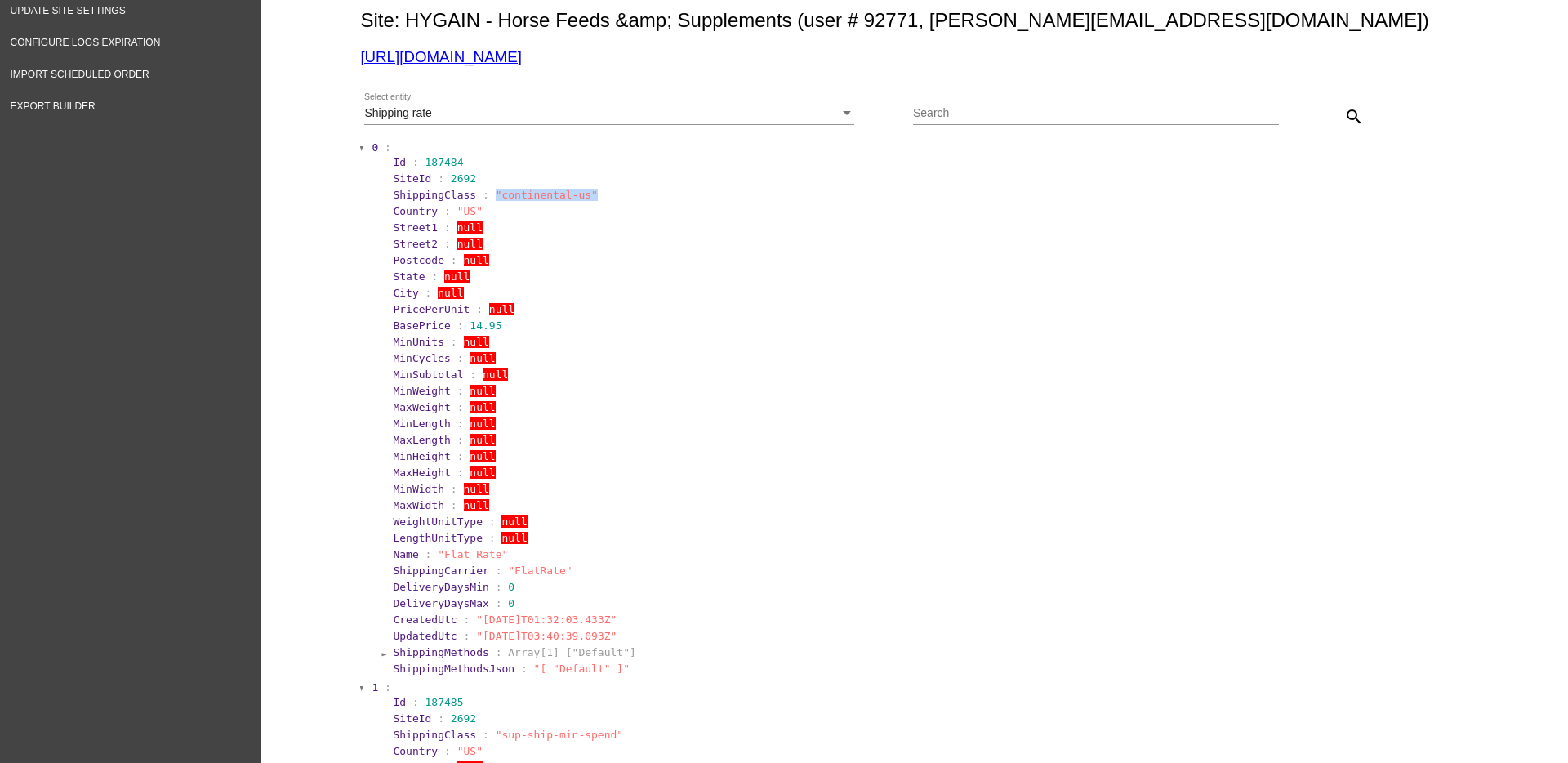
drag, startPoint x: 604, startPoint y: 193, endPoint x: 475, endPoint y: 188, distance: 129.1
click at [475, 188] on section "ShippingClass : "continental-us"" at bounding box center [924, 194] width 1064 height 13
copy span ""continental-us""
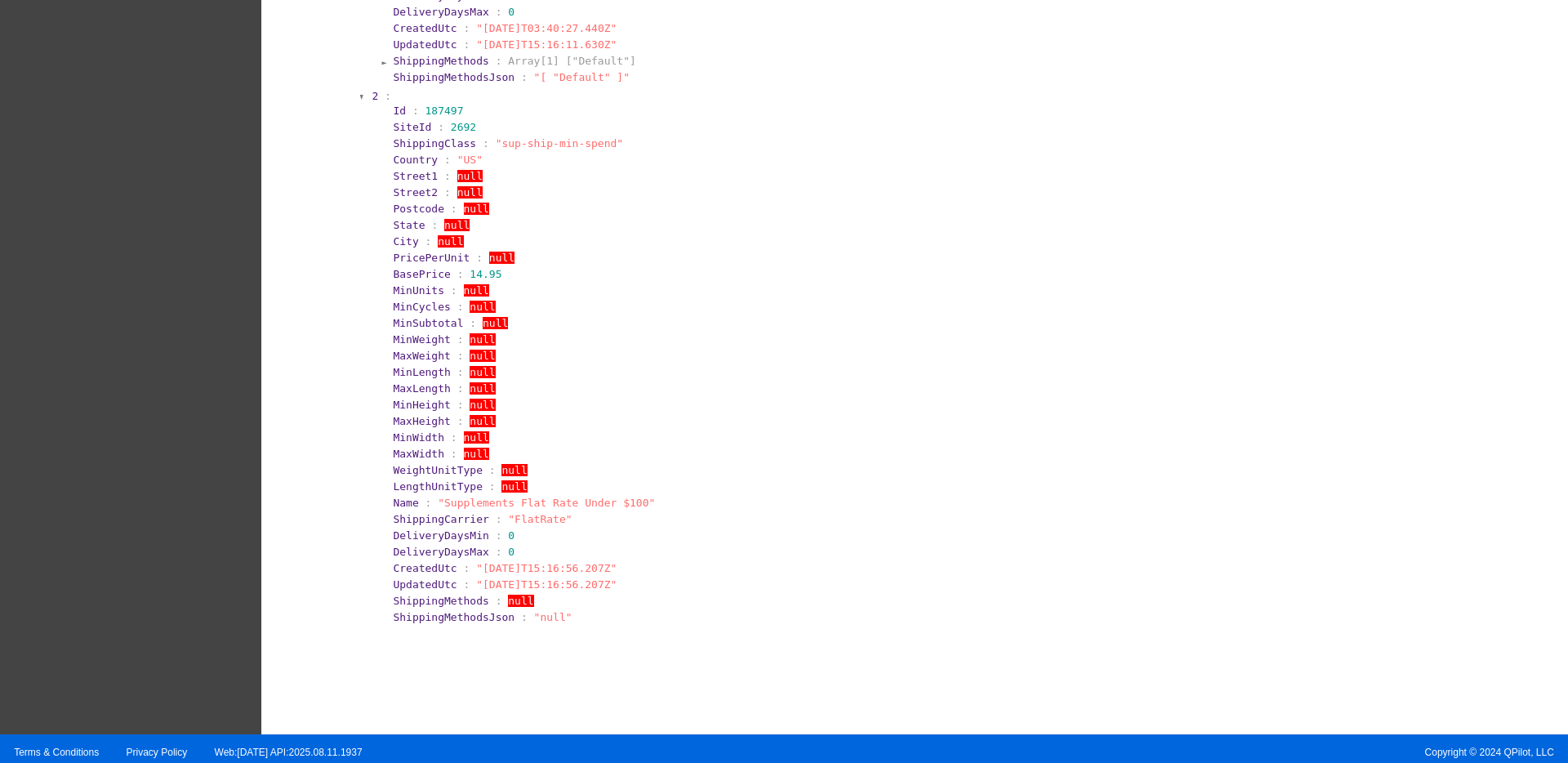
scroll to position [1348, 0]
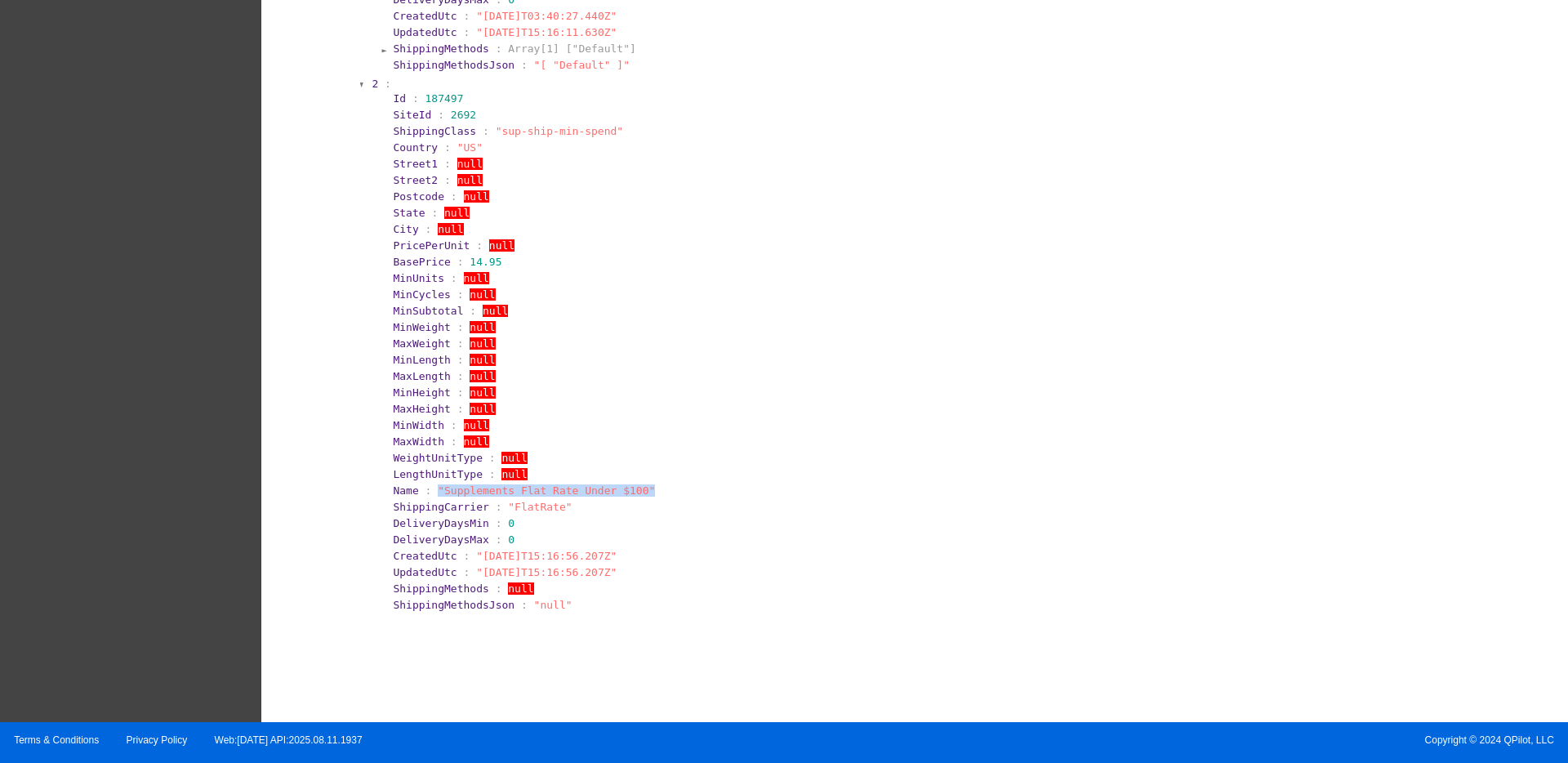
drag, startPoint x: 651, startPoint y: 485, endPoint x: 427, endPoint y: 489, distance: 224.0
click at [427, 489] on section "Name : "Supplements Flat Rate Under $100"" at bounding box center [924, 491] width 1064 height 13
copy span ""Supplements Flat Rate Under $100""
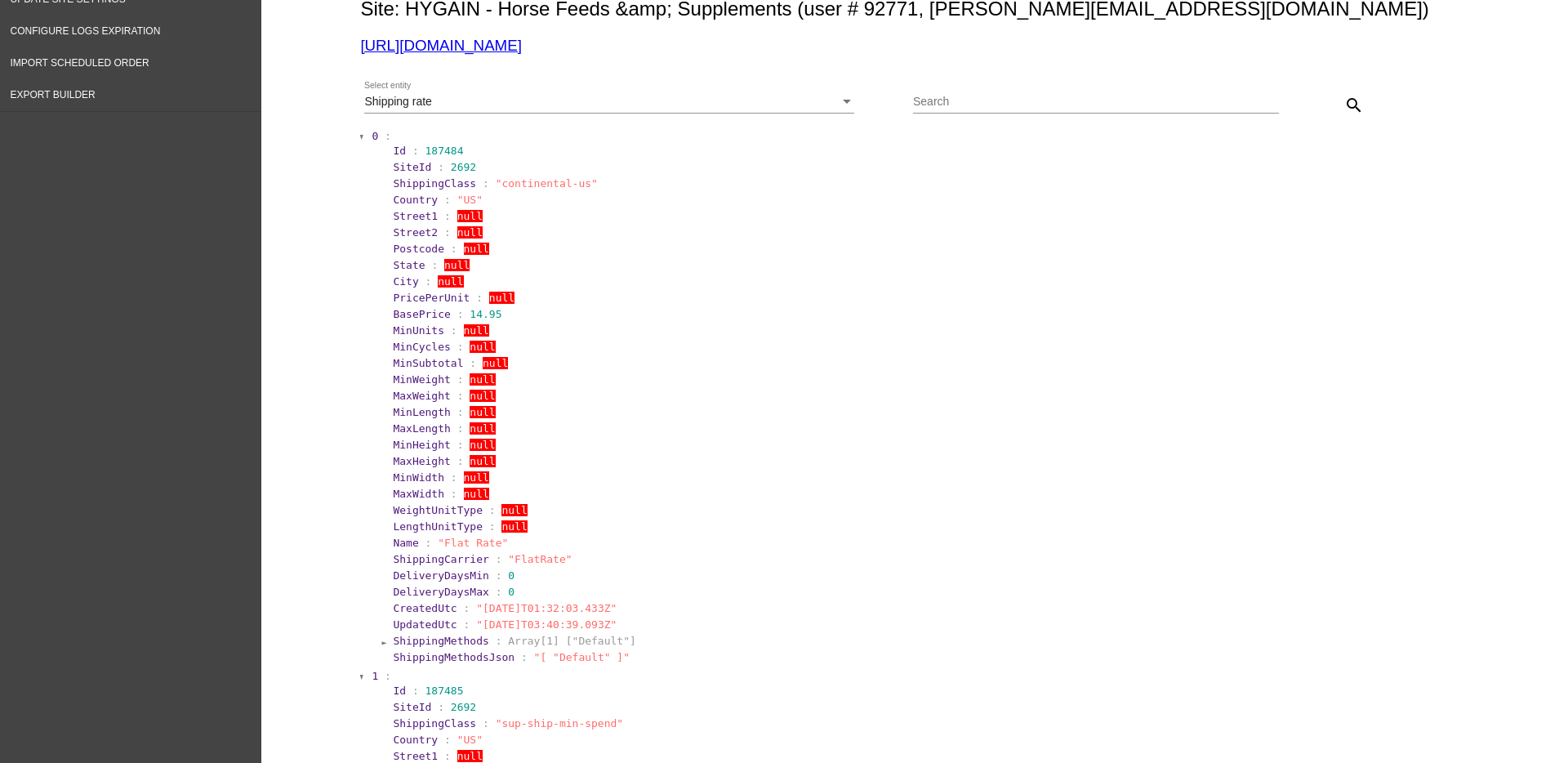
scroll to position [0, 0]
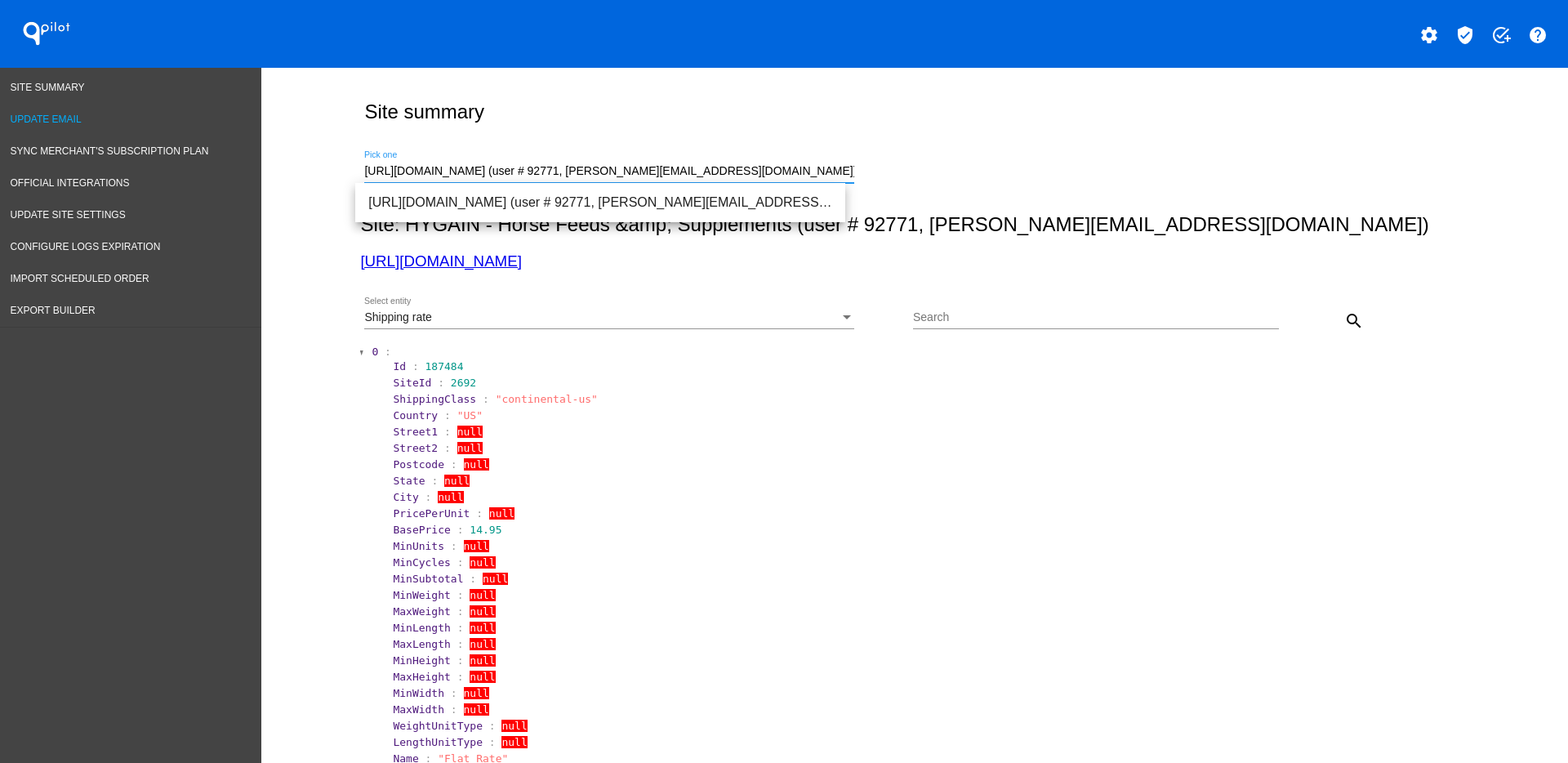
drag, startPoint x: 776, startPoint y: 174, endPoint x: 245, endPoint y: 127, distance: 533.1
click at [477, 194] on span "[URL][DOMAIN_NAME] (user # 89942, [PERSON_NAME][EMAIL_ADDRESS][DOMAIN_NAME]) - …" at bounding box center [601, 203] width 464 height 39
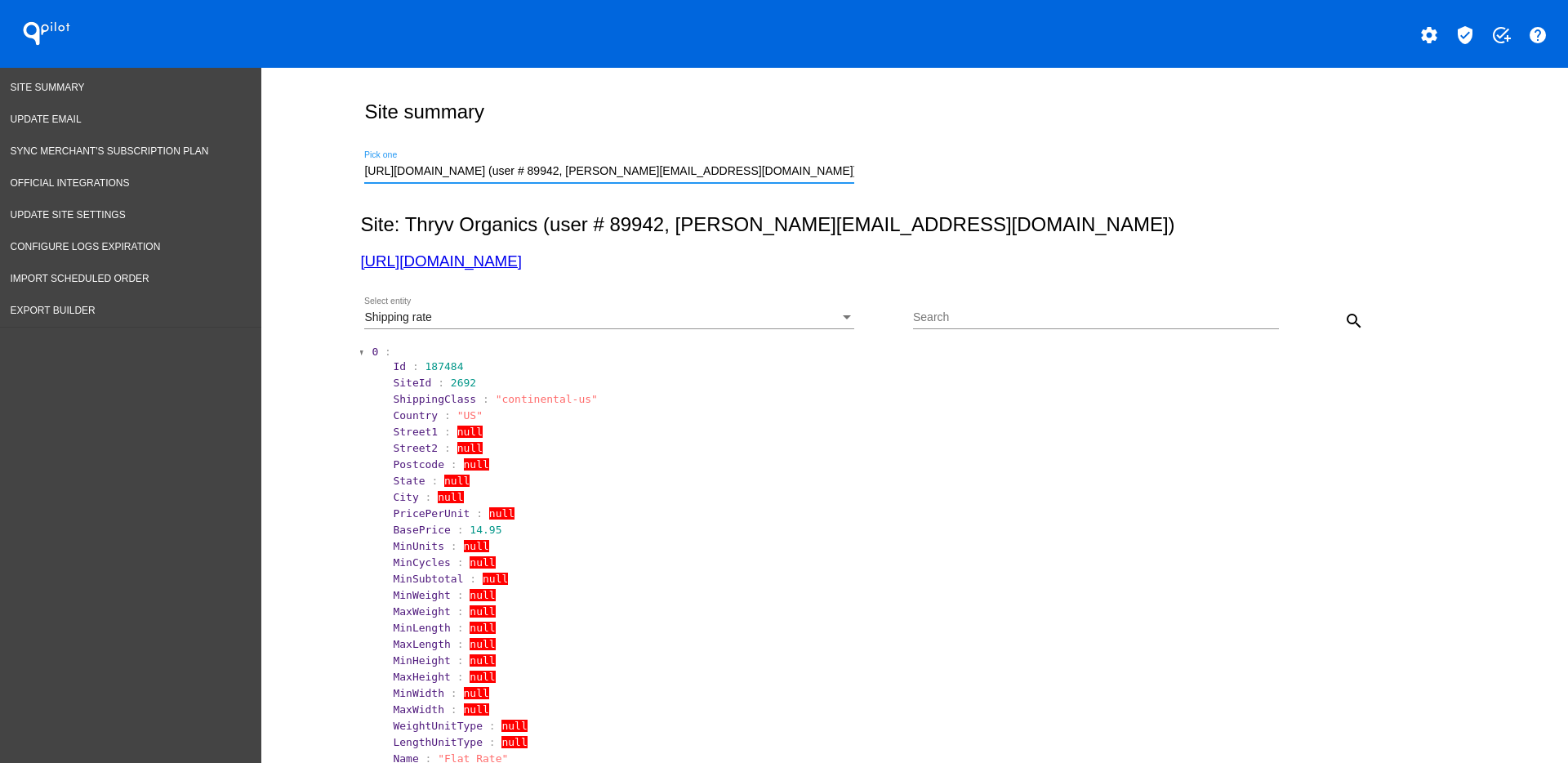
click at [630, 327] on div "Shipping rate Select entity" at bounding box center [608, 313] width 490 height 32
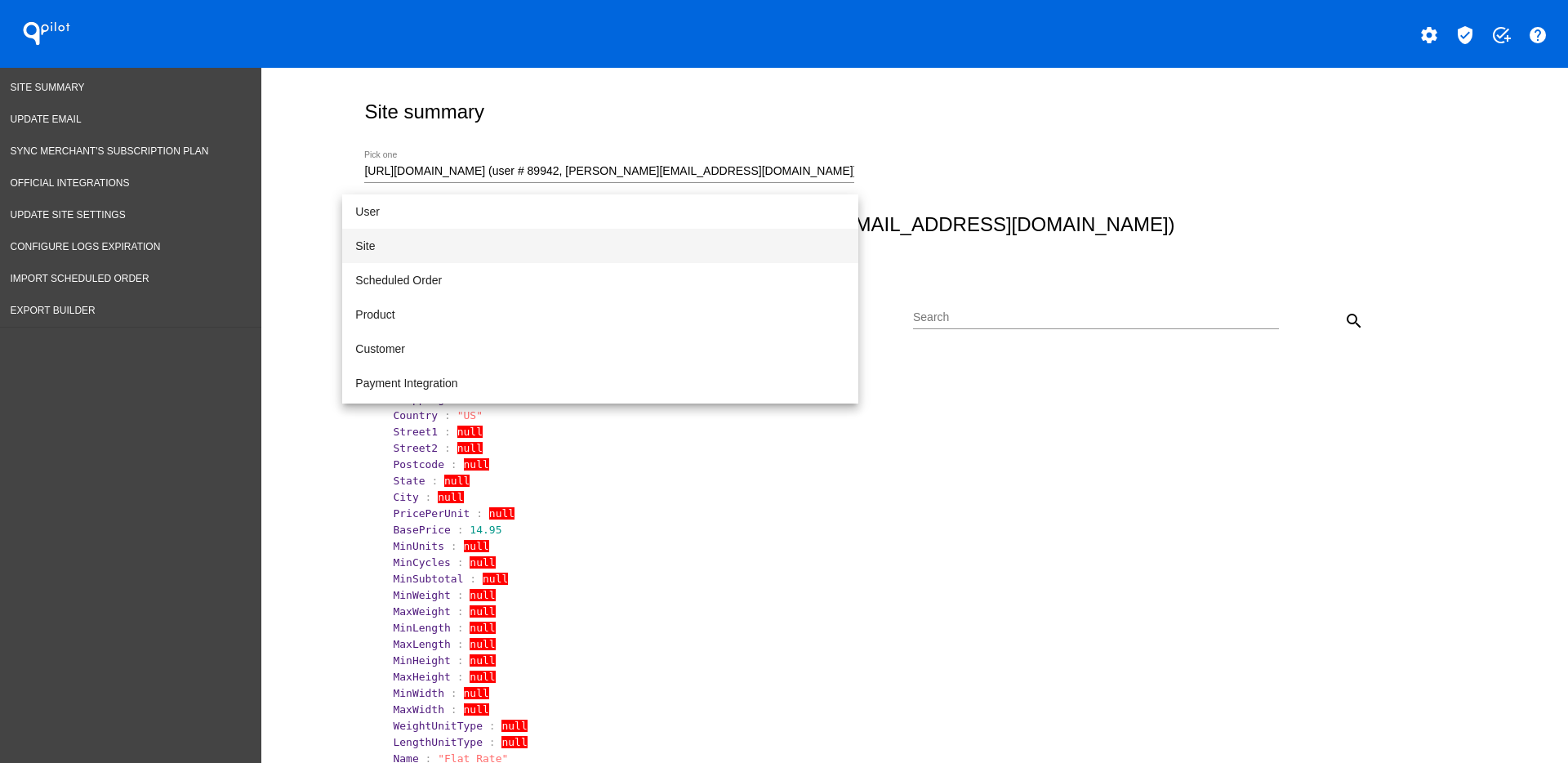
click at [538, 261] on span "Site" at bounding box center [600, 245] width 490 height 34
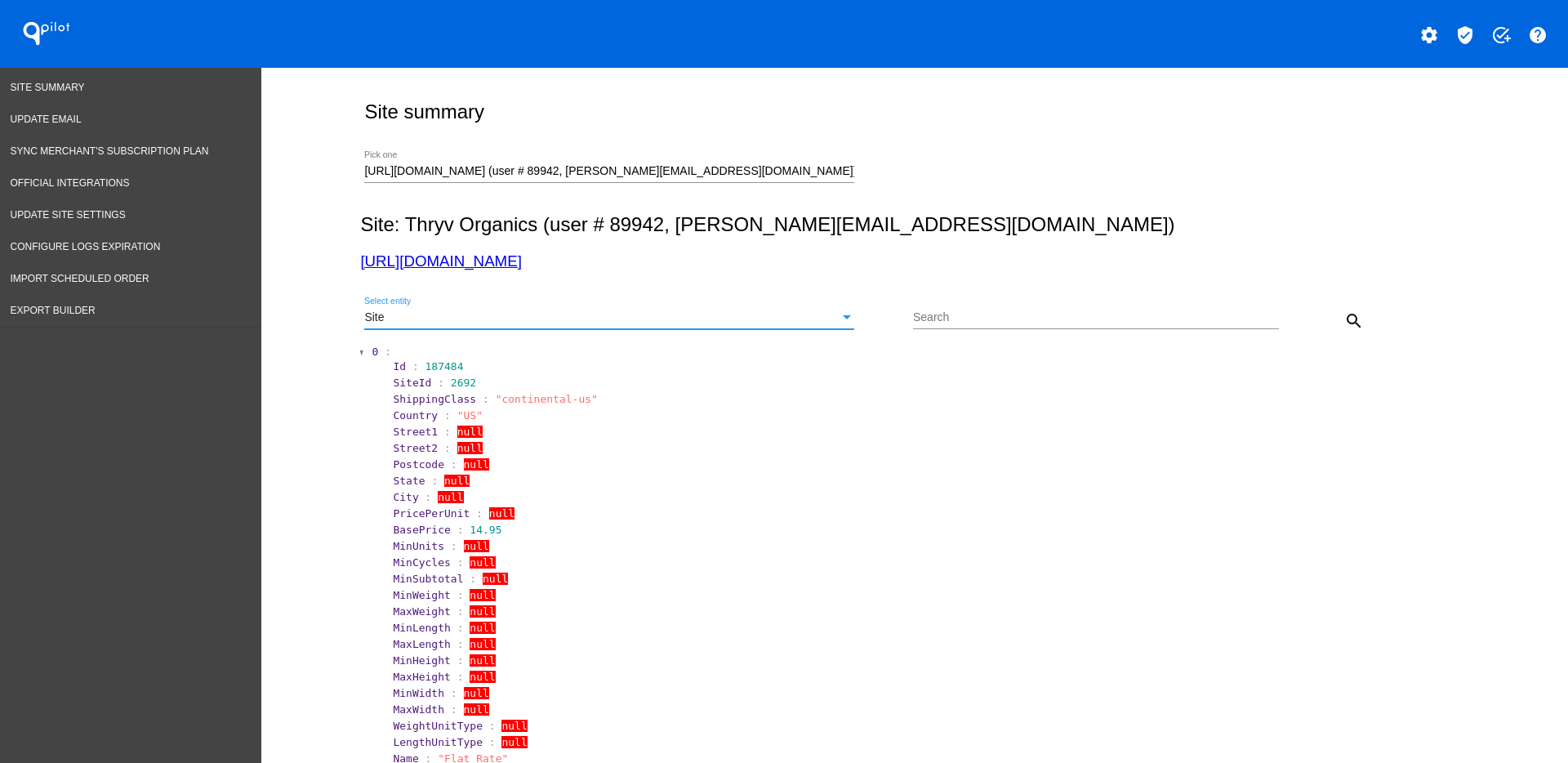
click at [1346, 319] on mat-icon "search" at bounding box center [1353, 321] width 20 height 20
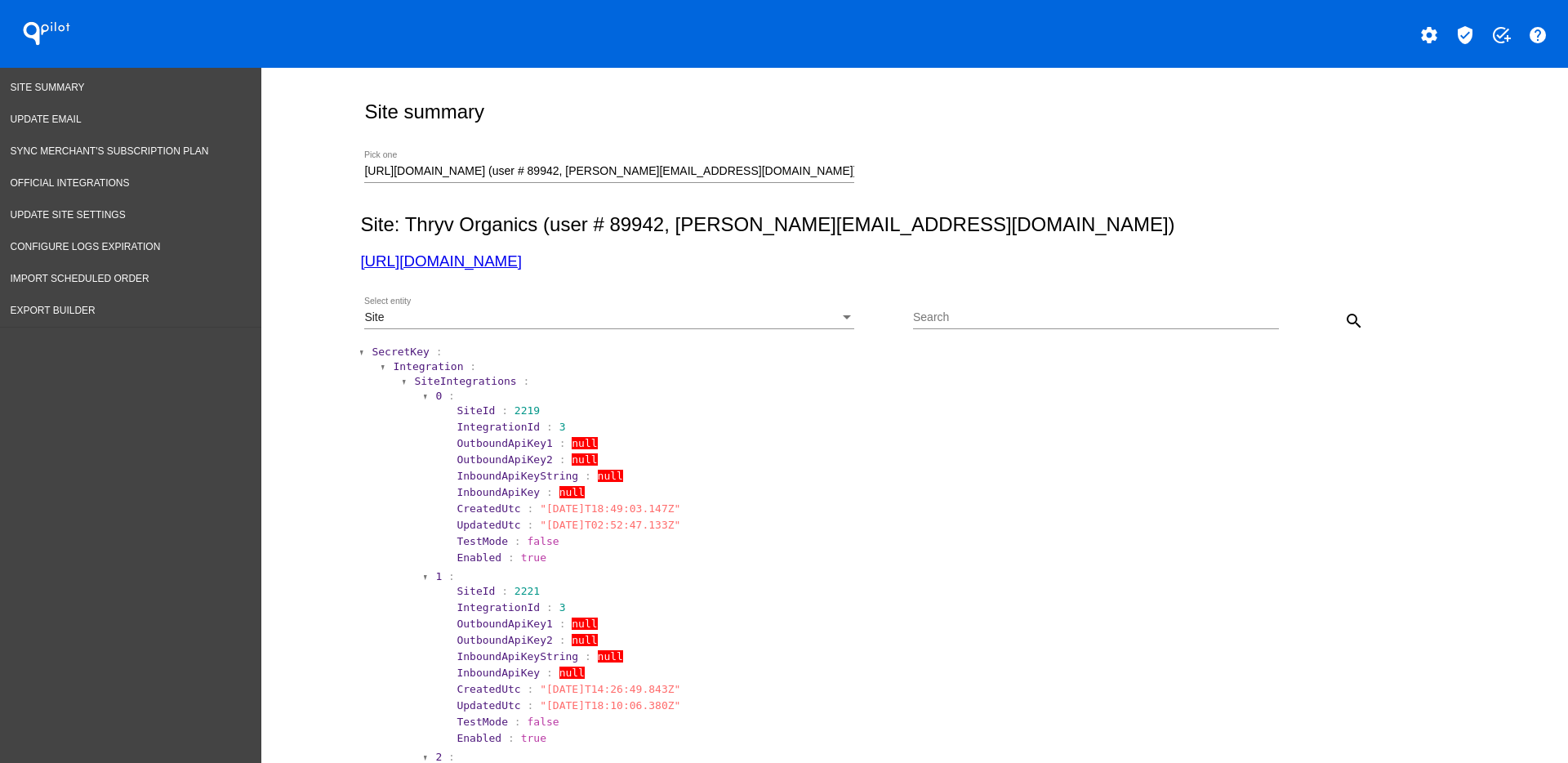
click at [386, 350] on span "SecretKey" at bounding box center [400, 351] width 58 height 13
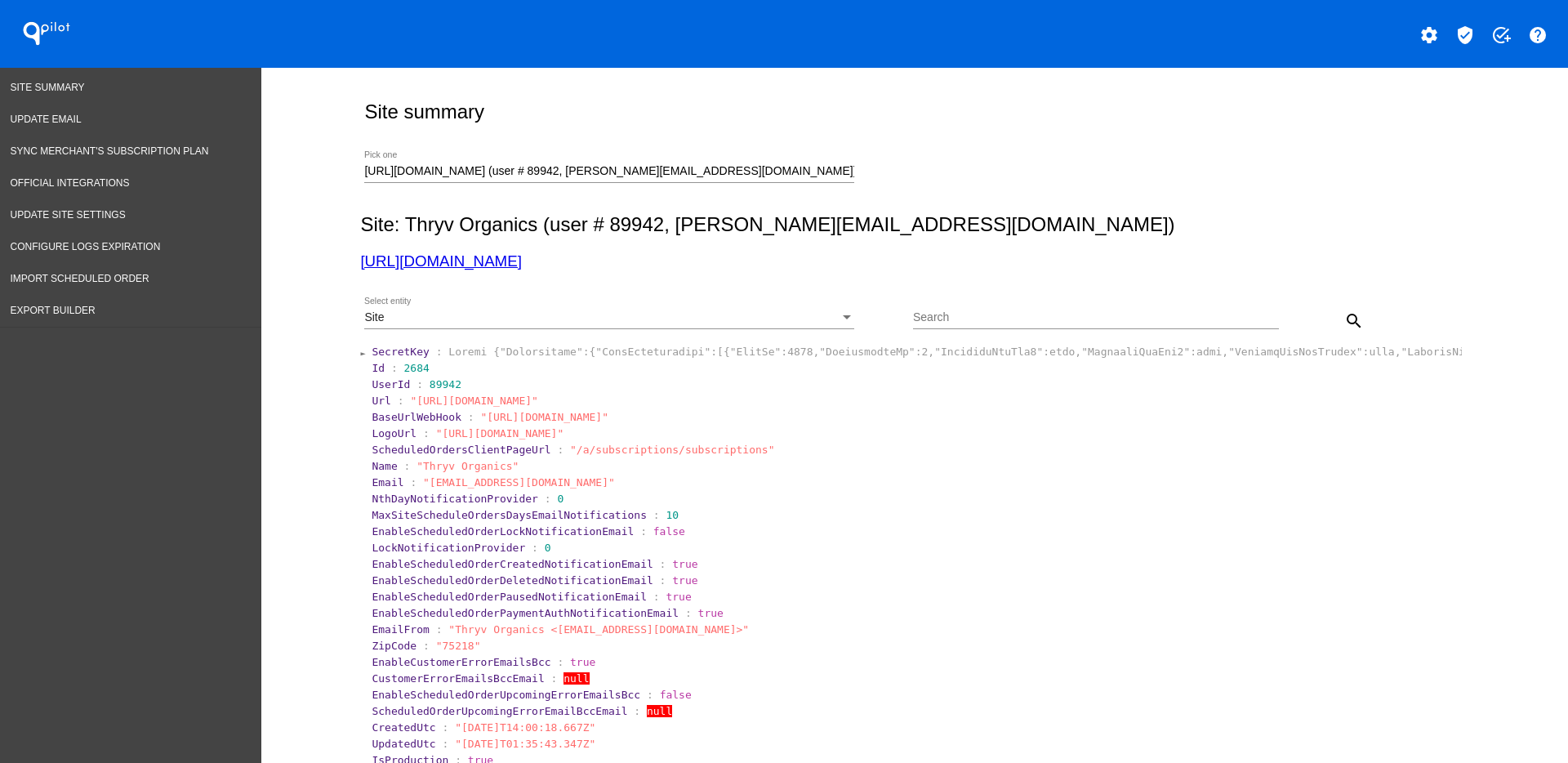
drag, startPoint x: 455, startPoint y: 271, endPoint x: 459, endPoint y: 259, distance: 12.6
drag, startPoint x: 391, startPoint y: 370, endPoint x: 422, endPoint y: 368, distance: 31.1
click at [422, 368] on section "Id : 2684" at bounding box center [915, 368] width 1087 height 13
copy span "2684"
drag, startPoint x: 830, startPoint y: 170, endPoint x: 305, endPoint y: 128, distance: 526.7
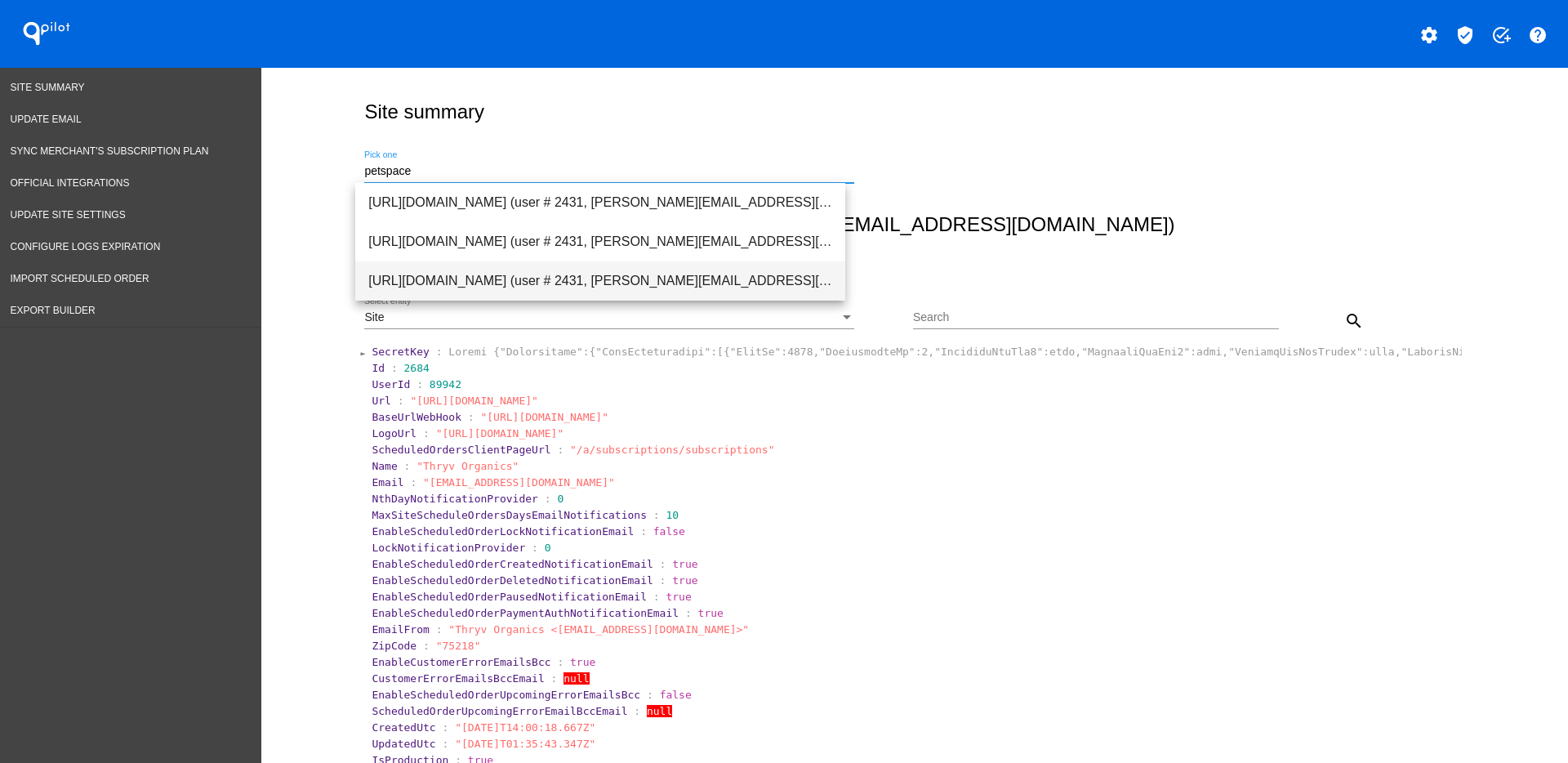
click at [569, 284] on span "[URL][DOMAIN_NAME] (user # 2431, [PERSON_NAME][EMAIL_ADDRESS][PERSON_NAME][DOMA…" at bounding box center [601, 281] width 464 height 39
type input "[URL][DOMAIN_NAME] (user # 2431, [PERSON_NAME][EMAIL_ADDRESS][PERSON_NAME][DOMA…"
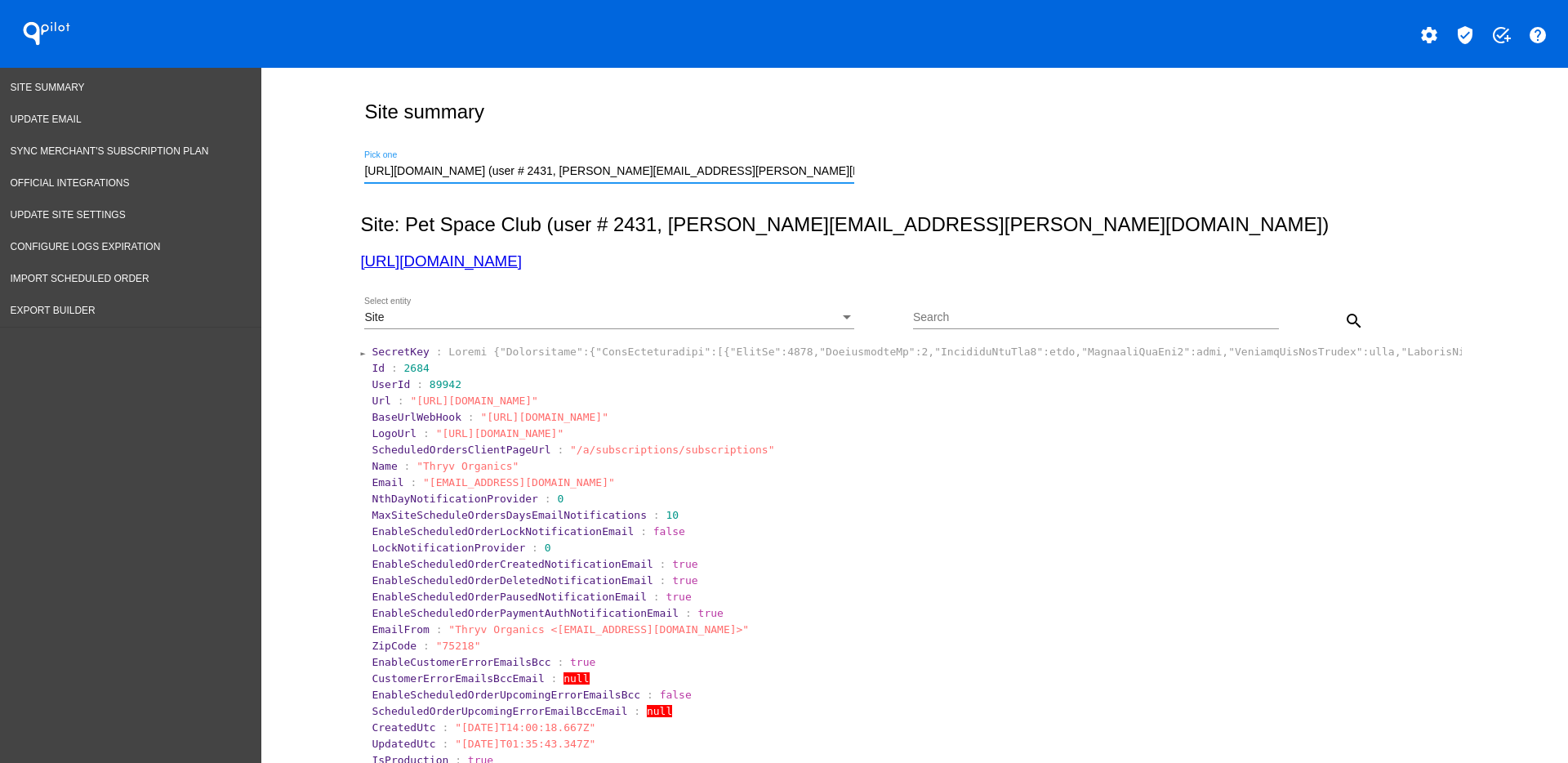
click at [1350, 316] on mat-icon "search" at bounding box center [1353, 321] width 20 height 20
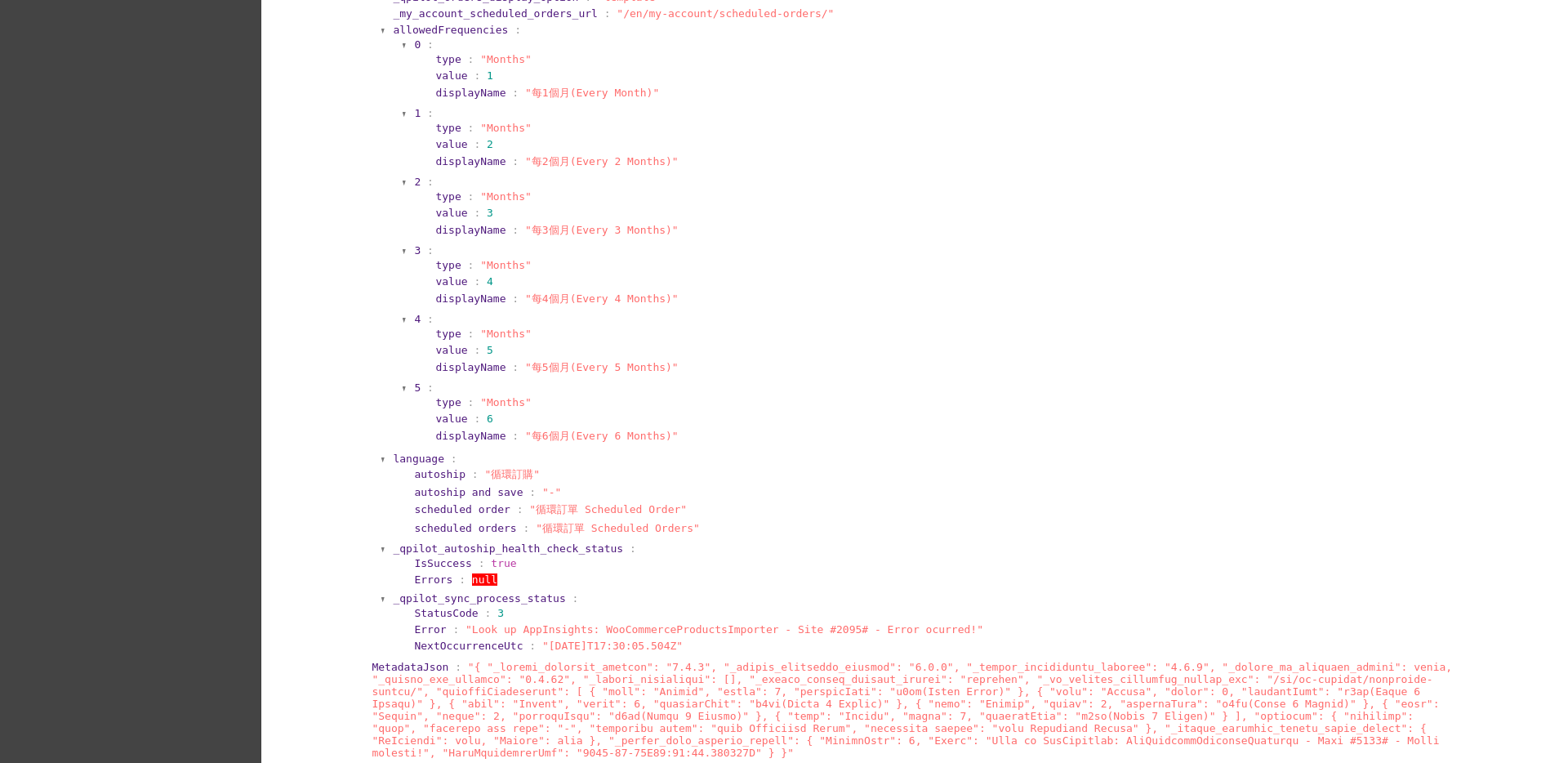
scroll to position [1634, 0]
